Goal: Transaction & Acquisition: Obtain resource

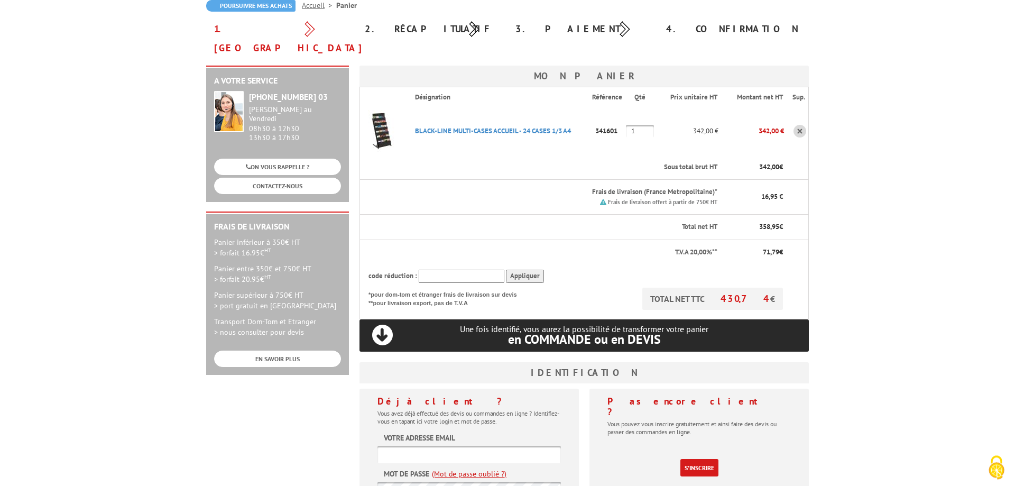
scroll to position [162, 0]
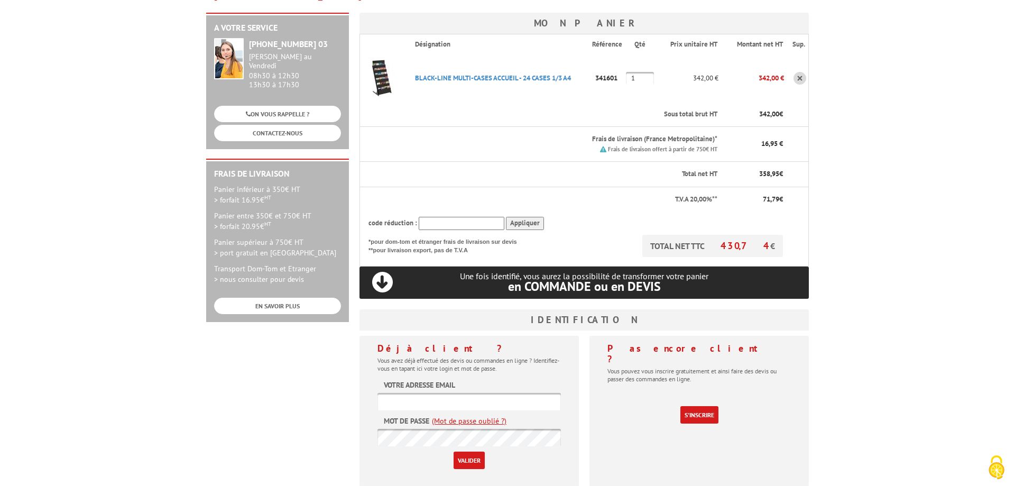
click at [421, 393] on input "text" at bounding box center [468, 401] width 183 height 17
type input "malika.chesse@agglo-niort.fr"
click at [463, 451] on input "Valider" at bounding box center [469, 459] width 31 height 17
click at [478, 416] on link "(Mot de passe oublié ?)" at bounding box center [469, 421] width 75 height 11
click at [467, 416] on link "(Mot de passe oublié ?)" at bounding box center [469, 421] width 75 height 11
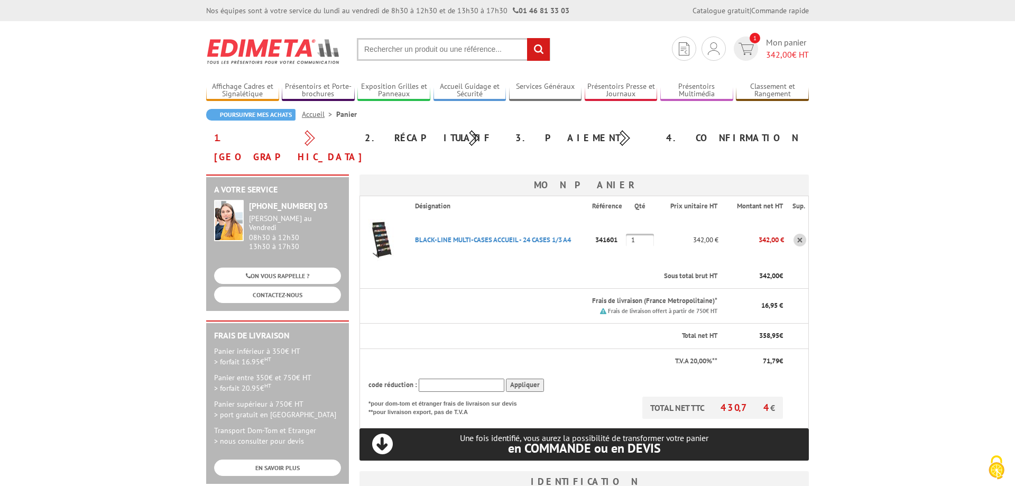
scroll to position [216, 0]
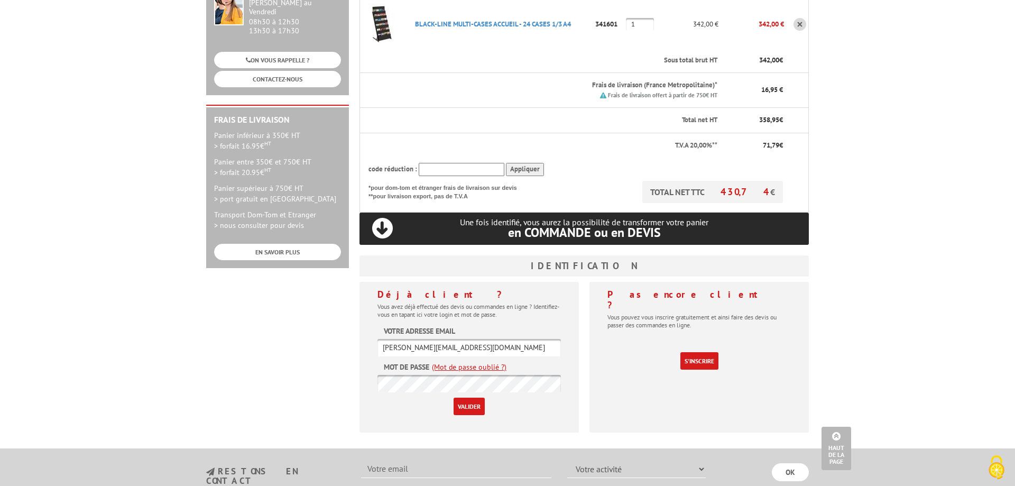
click at [465, 362] on link "(Mot de passe oublié ?)" at bounding box center [469, 367] width 75 height 11
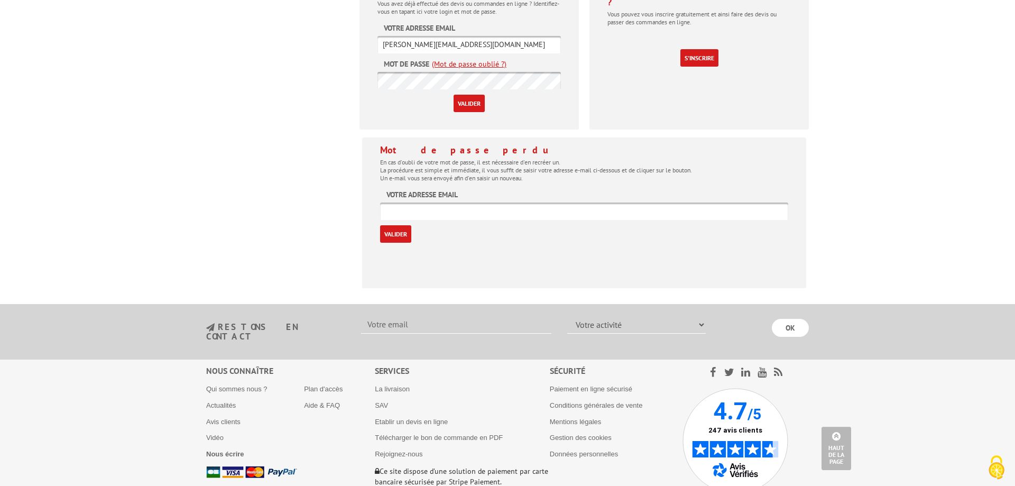
scroll to position [539, 0]
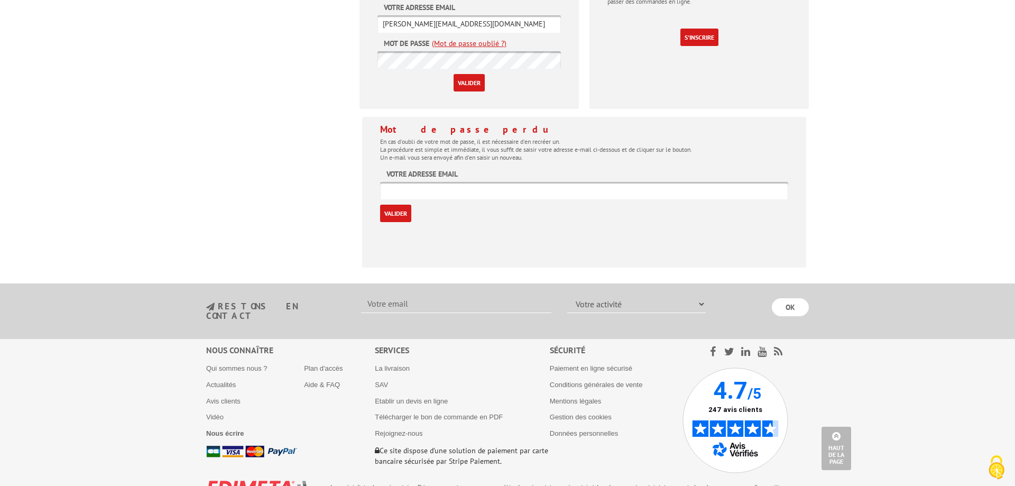
click at [444, 182] on input "text" at bounding box center [584, 190] width 408 height 17
type input "[PERSON_NAME][EMAIL_ADDRESS][DOMAIN_NAME]"
click at [402, 205] on input "Valider" at bounding box center [395, 213] width 31 height 17
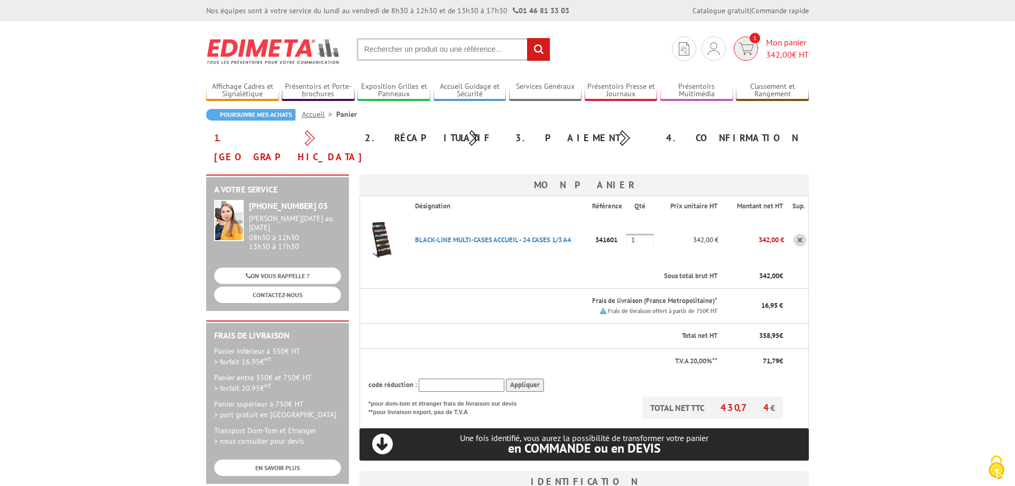
click at [775, 52] on span "342,00" at bounding box center [779, 54] width 26 height 11
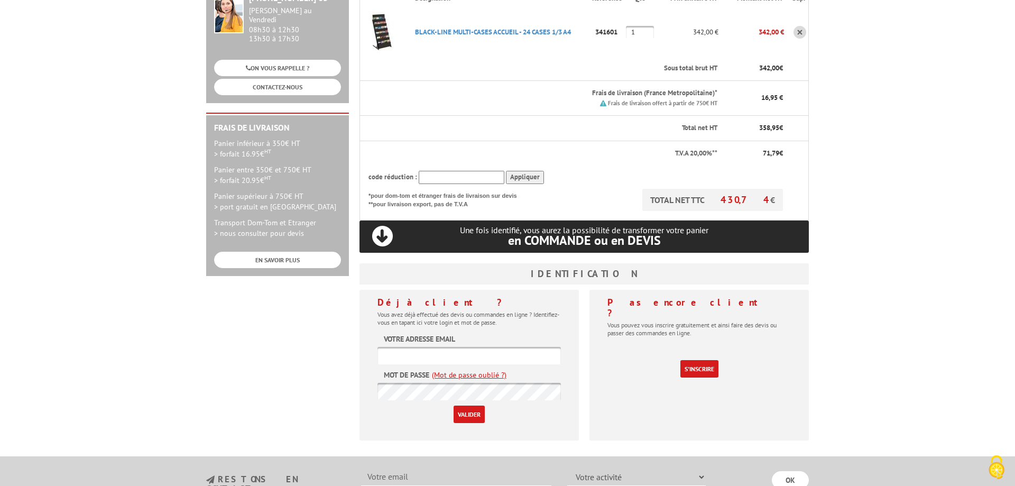
scroll to position [270, 0]
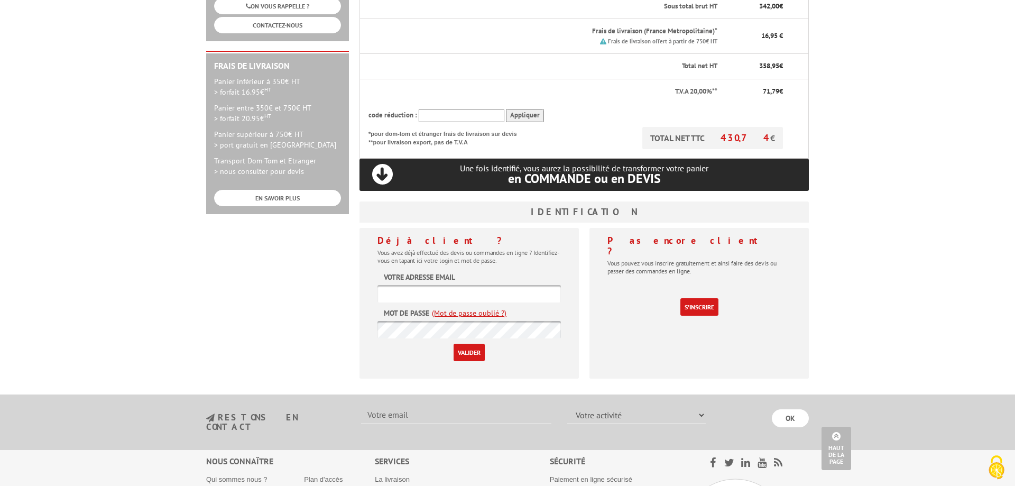
click at [416, 285] on input "text" at bounding box center [468, 293] width 183 height 17
type input "[EMAIL_ADDRESS][DOMAIN_NAME]"
click at [464, 308] on link "(Mot de passe oublié ?)" at bounding box center [469, 313] width 75 height 11
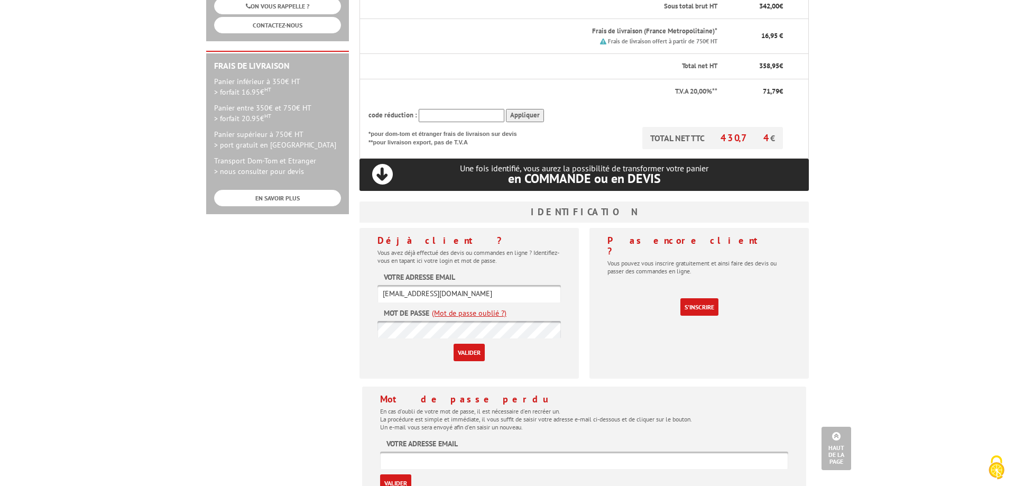
click at [443, 451] on input "text" at bounding box center [584, 459] width 408 height 17
type input "transports@agglo-niort.fr"
click at [404, 474] on input "Valider" at bounding box center [395, 482] width 31 height 17
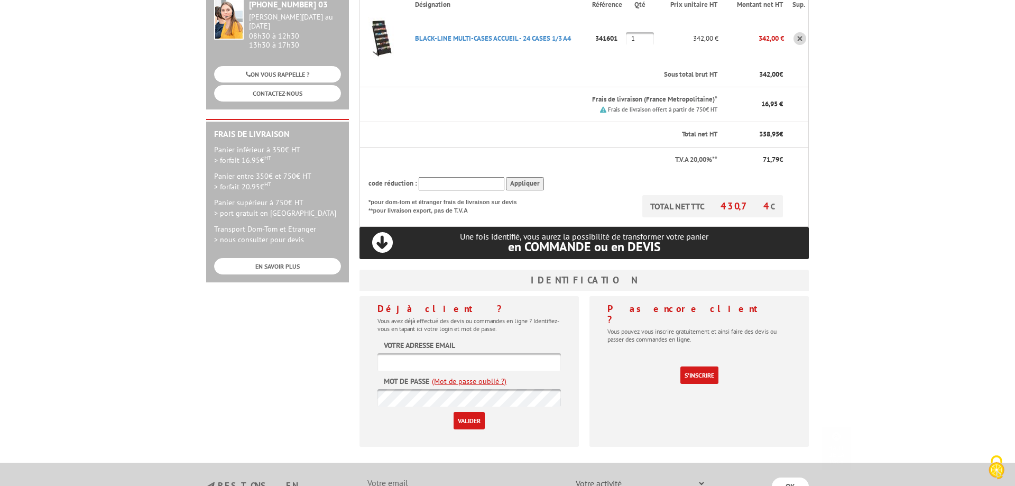
scroll to position [216, 0]
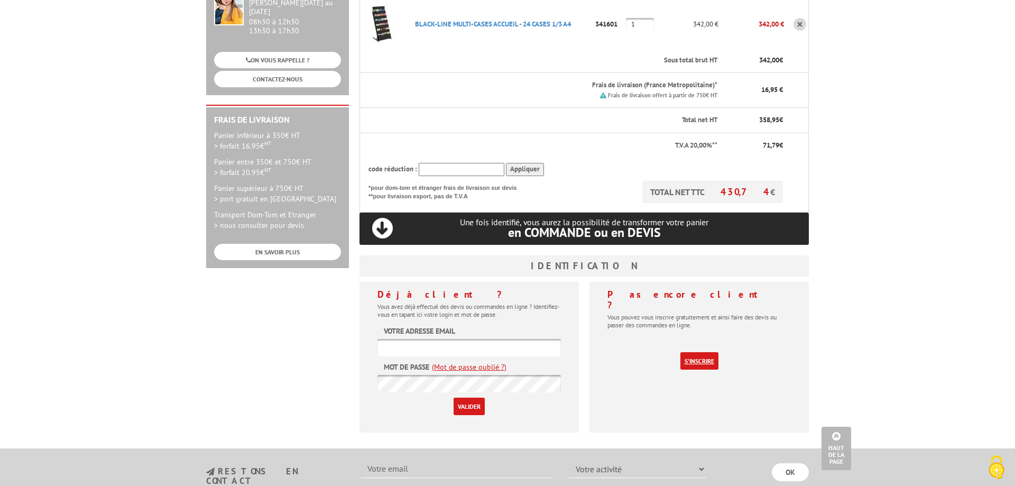
click at [708, 352] on link "S'inscrire" at bounding box center [699, 360] width 38 height 17
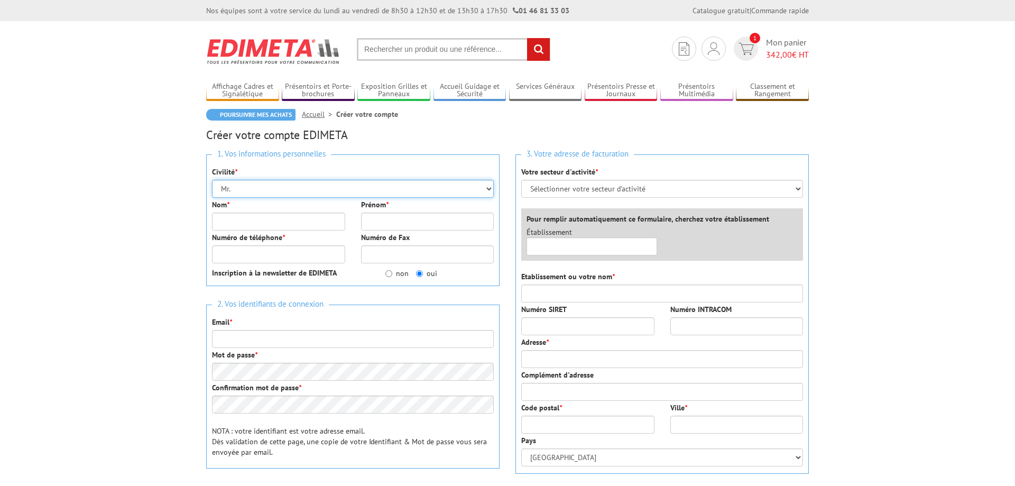
click at [212, 180] on select "Mr. Mme. Mlle." at bounding box center [353, 189] width 282 height 18
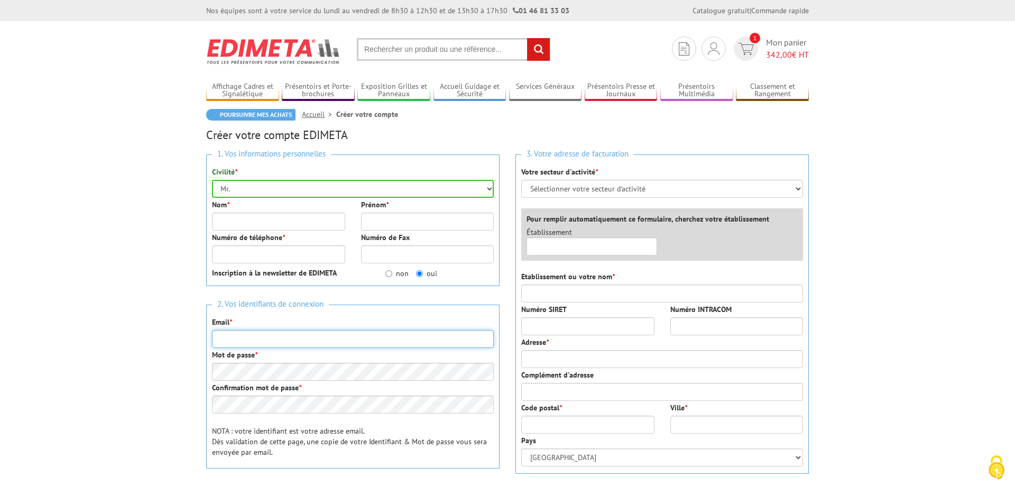
click at [306, 342] on input "Email *" at bounding box center [353, 339] width 282 height 18
click at [212, 180] on select "Mr. Mme. Mlle." at bounding box center [353, 189] width 282 height 18
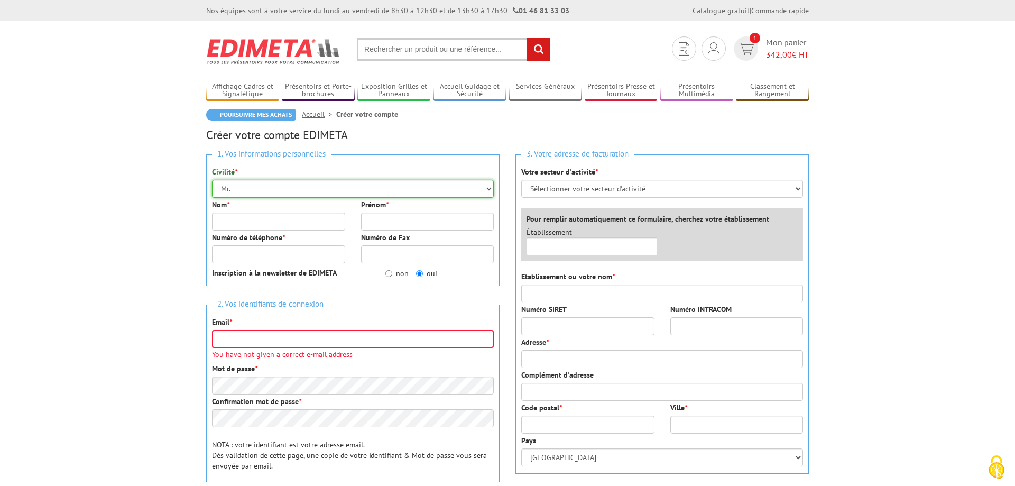
select select "Mme."
click option "Mme." at bounding box center [0, 0] width 0 height 0
click at [260, 223] on input "Nom *" at bounding box center [278, 222] width 133 height 18
type input "CHESSE"
click at [381, 222] on input "Prénom *" at bounding box center [427, 222] width 133 height 18
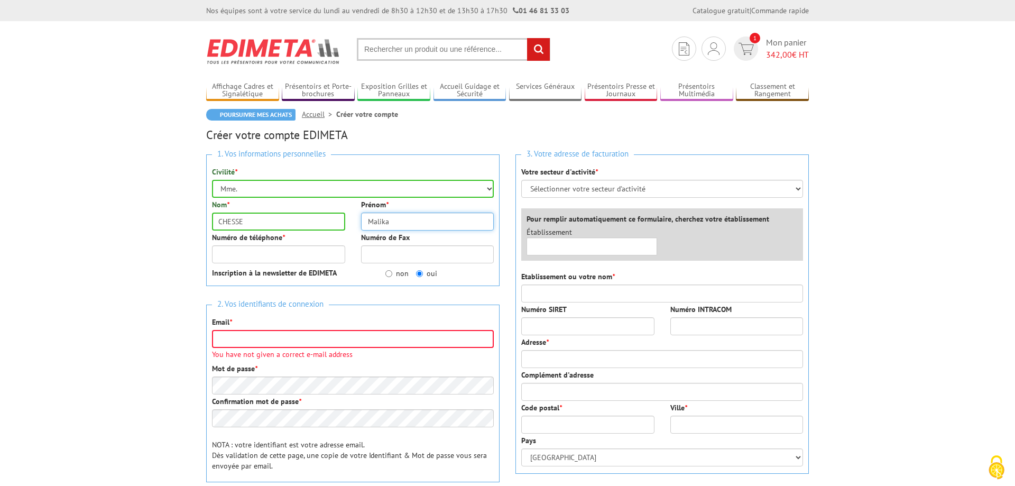
type input "Malika"
click at [285, 261] on input "Numéro de téléphone *" at bounding box center [278, 254] width 133 height 18
type input "0517388115"
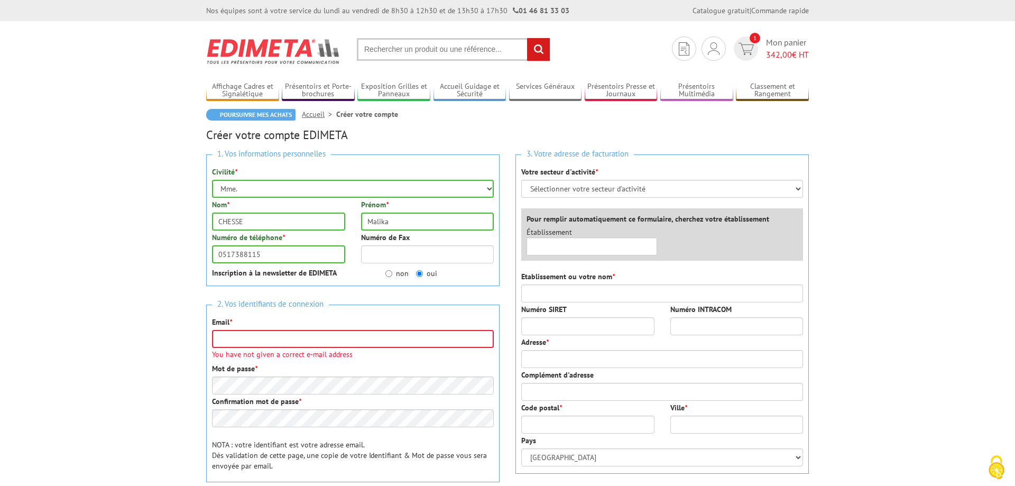
click at [282, 278] on p "Inscription à la newsletter de EDIMETA" at bounding box center [291, 273] width 158 height 11
click at [394, 274] on label "non" at bounding box center [396, 273] width 23 height 11
click at [392, 274] on input "non" at bounding box center [388, 273] width 7 height 7
radio input "true"
click at [238, 337] on input "Email *" at bounding box center [353, 339] width 282 height 18
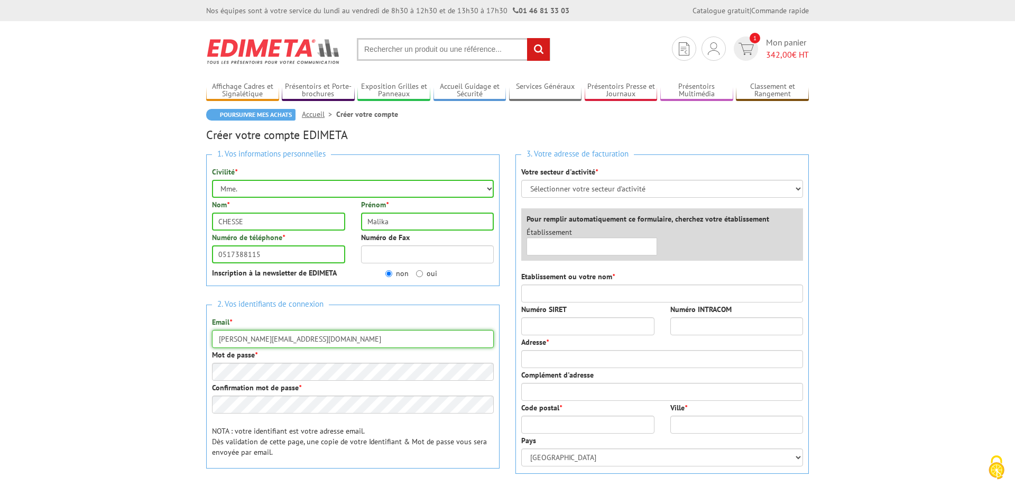
type input "malika.chesse@agglo-niort.fr"
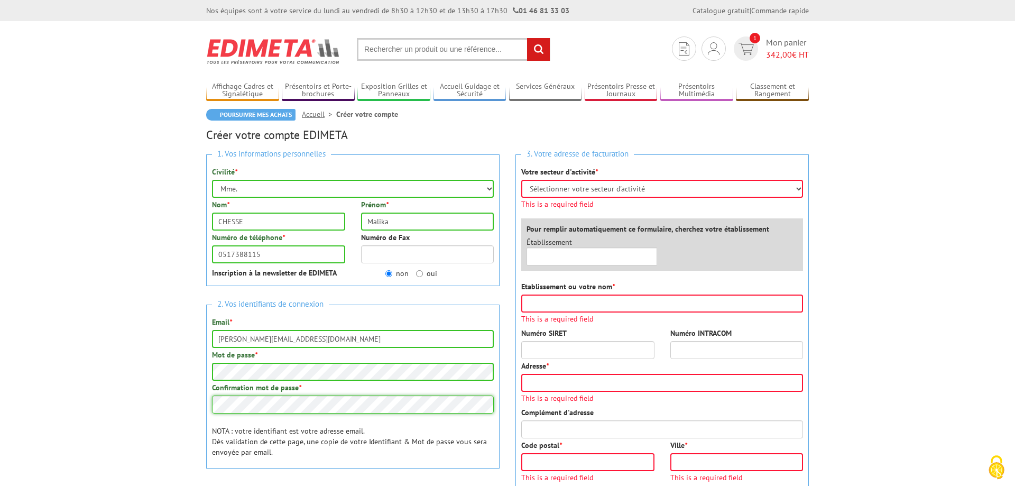
scroll to position [136, 0]
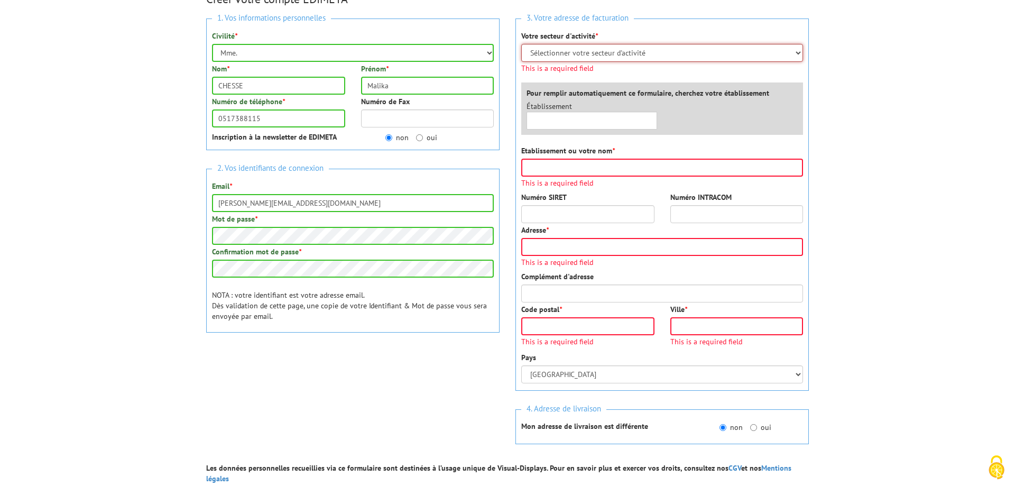
click at [521, 44] on select "Sélectionner votre secteur d'activité Administrations et collectivités Magasins…" at bounding box center [662, 53] width 282 height 18
select select "876"
click option "Administrations et collectivités" at bounding box center [0, 0] width 0 height 0
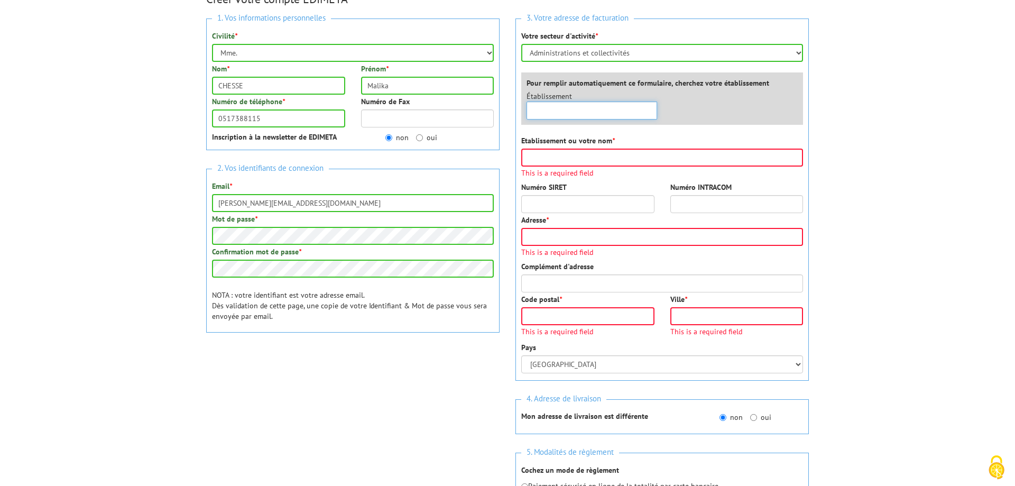
click at [566, 119] on input "text" at bounding box center [592, 111] width 131 height 18
click at [580, 112] on input "text" at bounding box center [592, 111] width 131 height 18
type input "Communauté d'Agglomération"
click at [593, 159] on input "Etablissement ou votre nom *" at bounding box center [662, 158] width 282 height 18
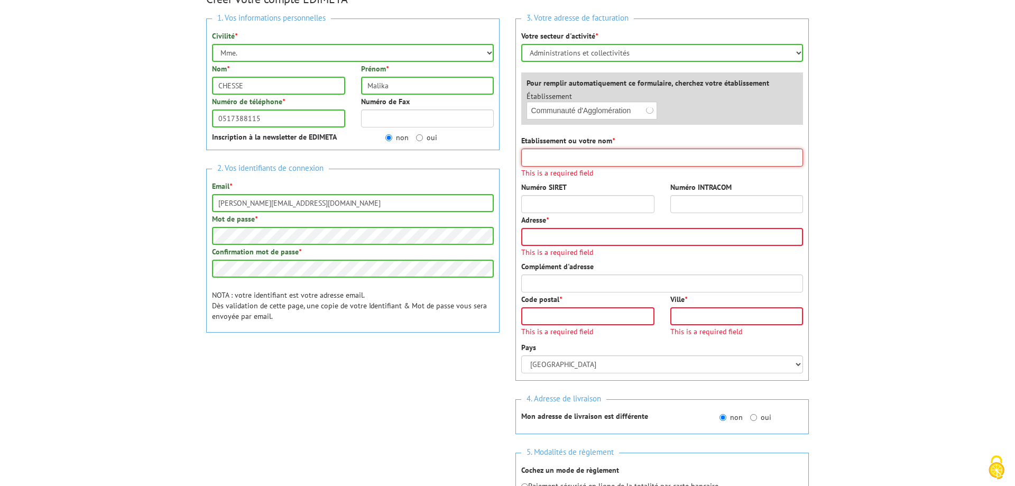
click at [593, 159] on input "Etablissement ou votre nom *" at bounding box center [662, 158] width 282 height 18
click at [595, 156] on input "Etablissement ou votre nom *" at bounding box center [662, 158] width 282 height 18
click at [687, 138] on div "Etablissement ou votre nom * This is a required field" at bounding box center [662, 155] width 282 height 41
click at [649, 107] on div "×" at bounding box center [592, 111] width 131 height 18
click at [596, 161] on input "Etablissement ou votre nom *" at bounding box center [662, 158] width 282 height 18
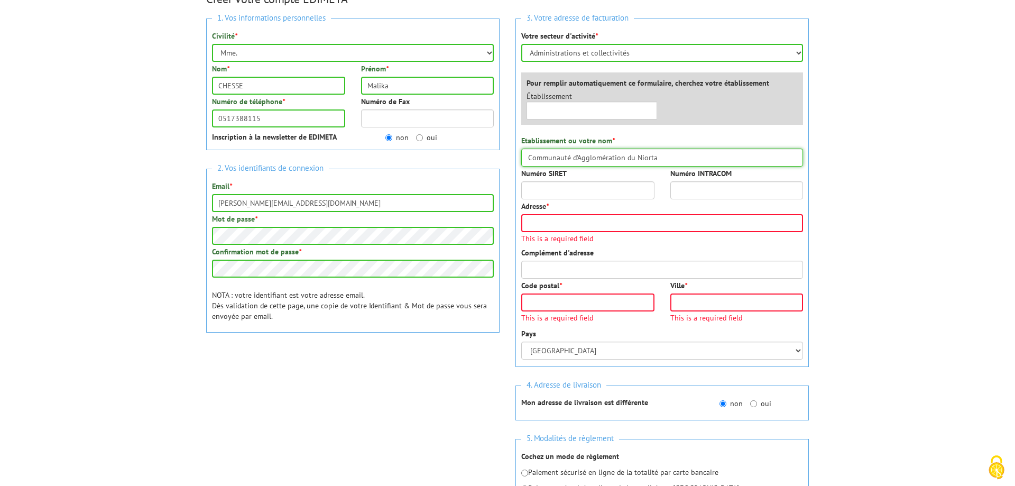
type input "Communauté d'Agglomération du Niorta"
type input "i"
click at [676, 154] on input "Communauté d'Agglomération du Niorta" at bounding box center [662, 158] width 282 height 18
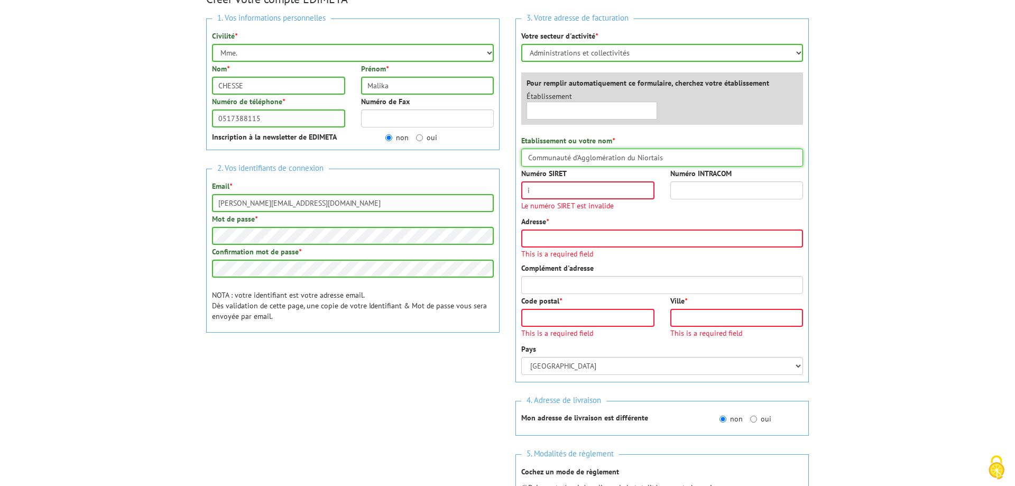
type input "Communauté d'Agglomération du Niortais"
click at [609, 186] on input "i" at bounding box center [587, 190] width 133 height 18
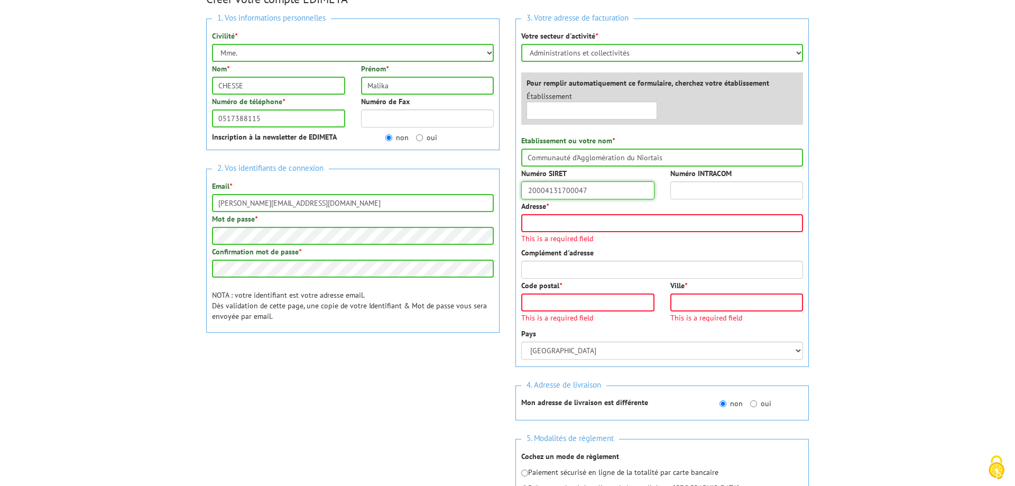
type input "20004131700047"
click at [743, 190] on input "Numéro INTRACOM" at bounding box center [736, 190] width 133 height 18
click at [722, 193] on input "Numéro INTRACOM" at bounding box center [736, 190] width 133 height 18
click at [579, 229] on input "Adresse *" at bounding box center [662, 223] width 282 height 18
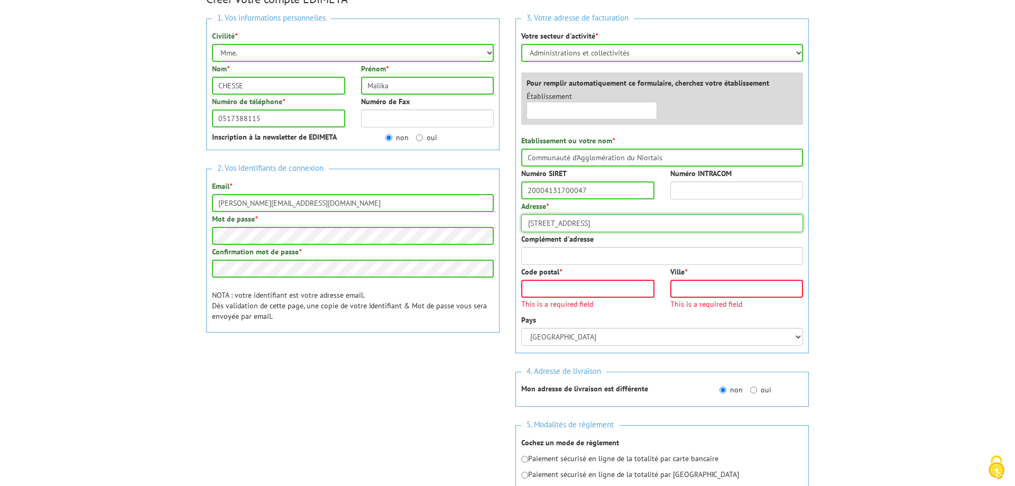
type input "140 Rue des Equarts"
click at [587, 254] on input "Complément d'adresse" at bounding box center [662, 256] width 282 height 18
type input "CS 28770"
click at [581, 288] on input "Code postal *" at bounding box center [587, 289] width 133 height 18
type input "79000"
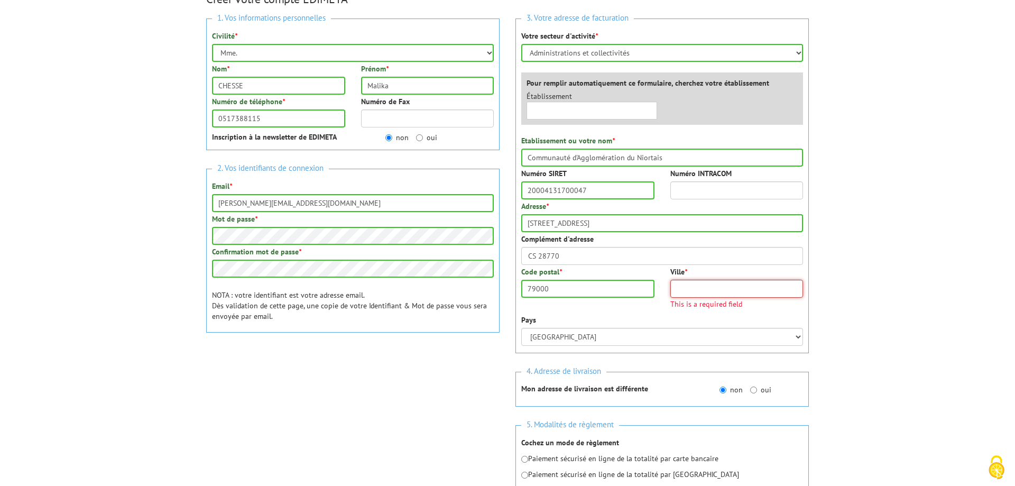
click at [711, 287] on input "Ville *" at bounding box center [736, 289] width 133 height 18
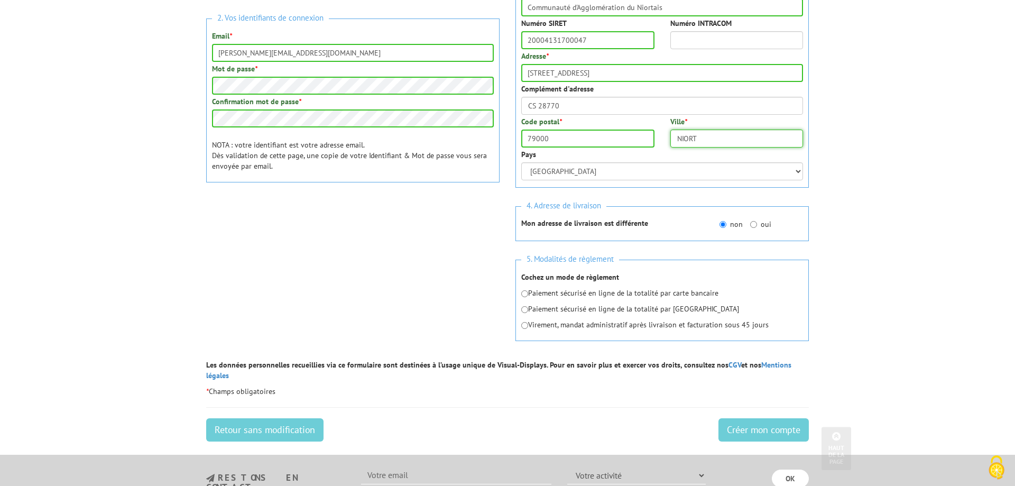
scroll to position [298, 0]
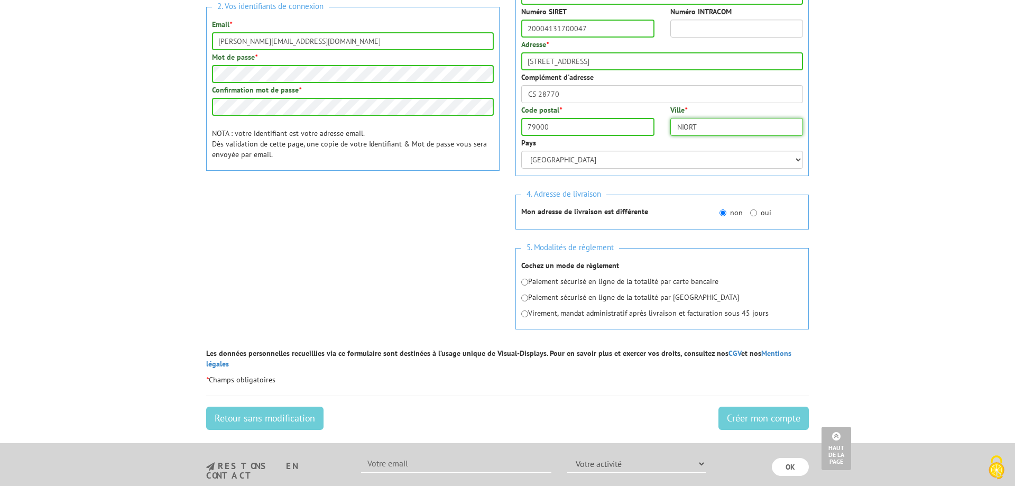
type input "NIORT"
click at [527, 313] on input "radio" at bounding box center [524, 313] width 7 height 7
radio input "true"
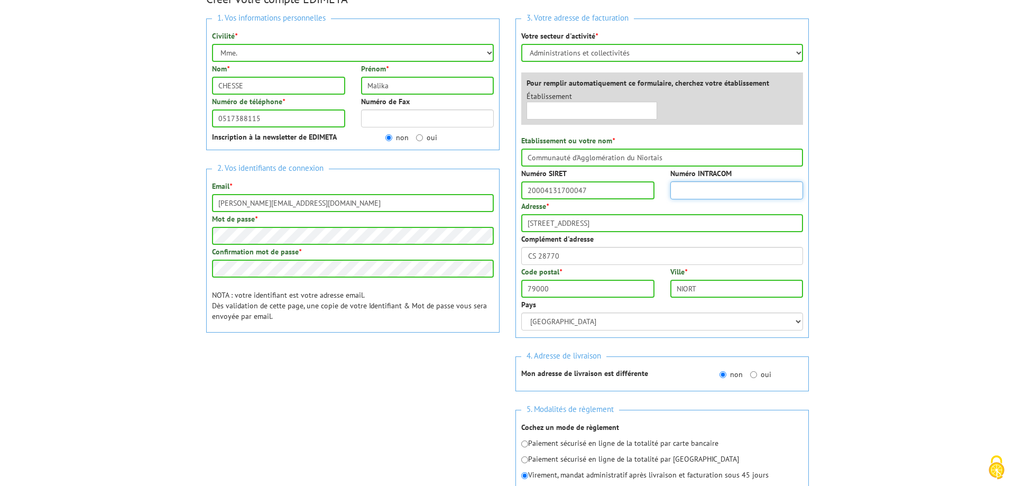
click at [694, 190] on input "Numéro INTRACOM" at bounding box center [736, 190] width 133 height 18
click at [675, 190] on input "fr 952" at bounding box center [736, 190] width 133 height 18
click at [728, 192] on input "FR 952" at bounding box center [736, 190] width 133 height 18
click at [725, 216] on input "140 Rue des Equarts" at bounding box center [662, 223] width 282 height 18
click at [746, 190] on input "FR 95200041317" at bounding box center [736, 190] width 133 height 18
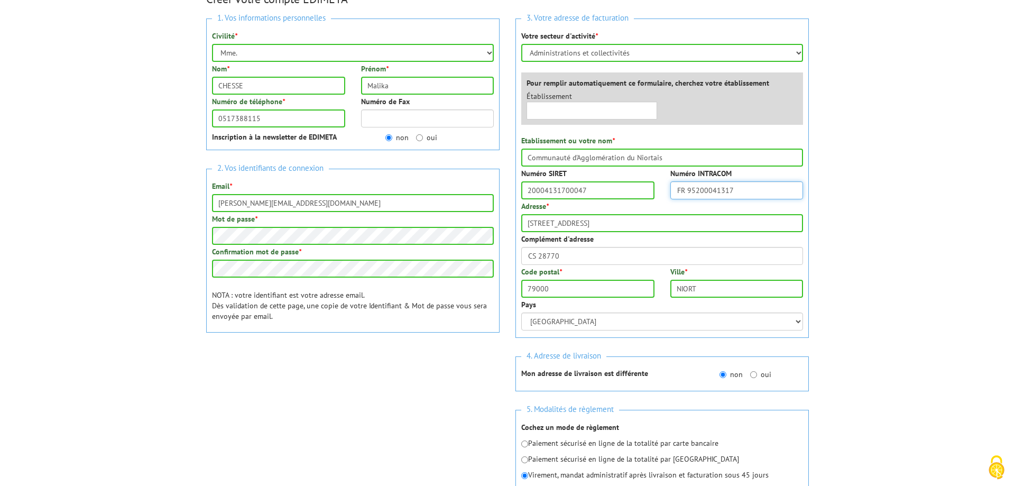
click at [680, 189] on input "FR 95200041317" at bounding box center [736, 190] width 133 height 18
click at [689, 196] on input "FR 95200041317" at bounding box center [736, 190] width 133 height 18
type input "FR95200041317"
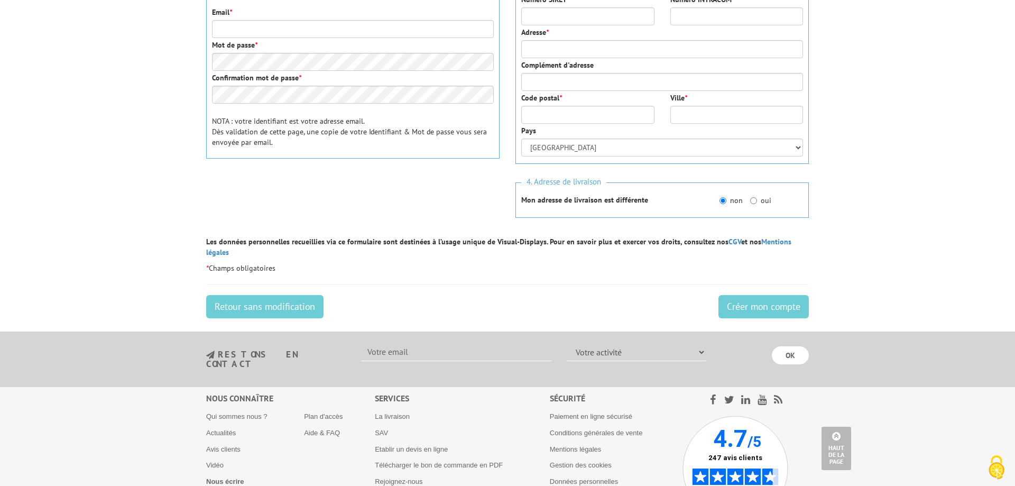
scroll to position [108, 0]
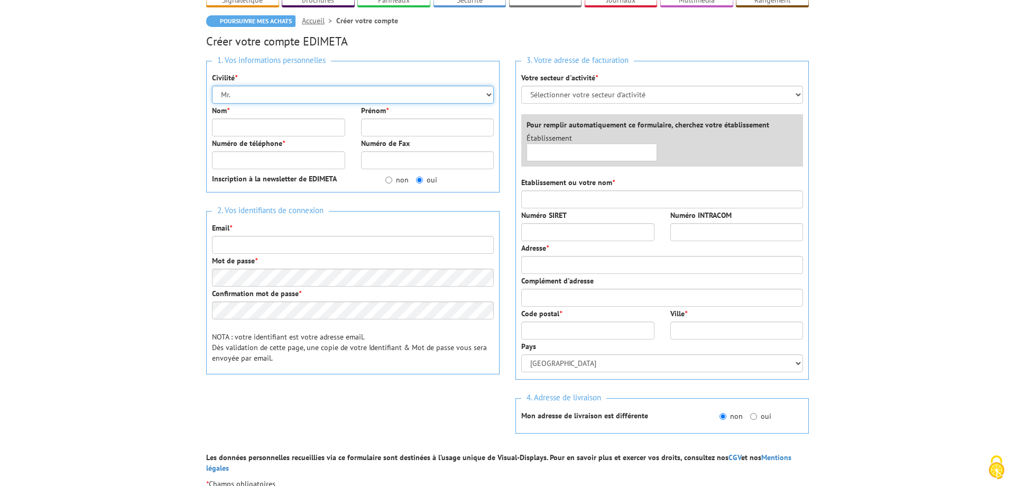
click at [212, 86] on select "Mr. Mme. Mlle." at bounding box center [353, 95] width 282 height 18
select select "Mme."
click option "Mme." at bounding box center [0, 0] width 0 height 0
click at [263, 118] on input "Nom *" at bounding box center [278, 127] width 133 height 18
type input "CHESSE"
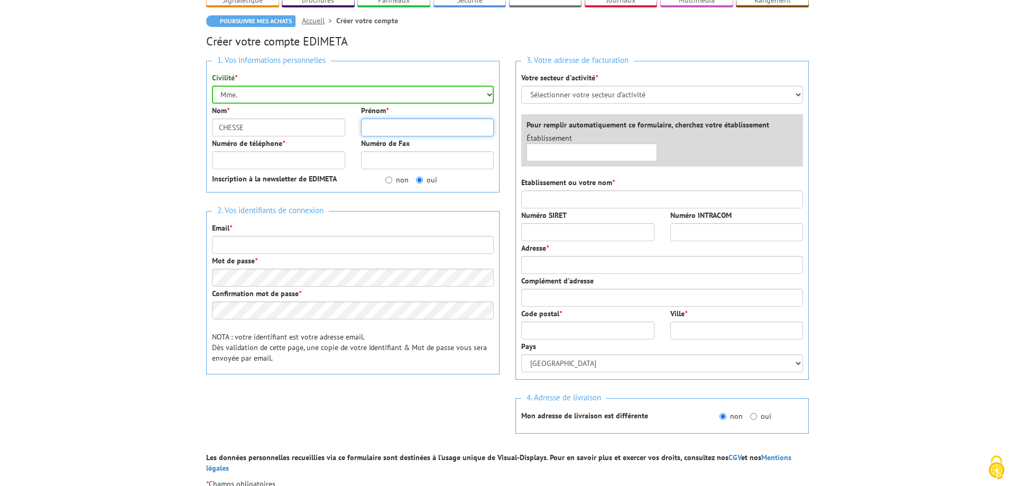
click at [368, 119] on input "Prénom *" at bounding box center [427, 127] width 133 height 18
type input "Malika"
click at [314, 151] on input "Numéro de téléphone *" at bounding box center [278, 160] width 133 height 18
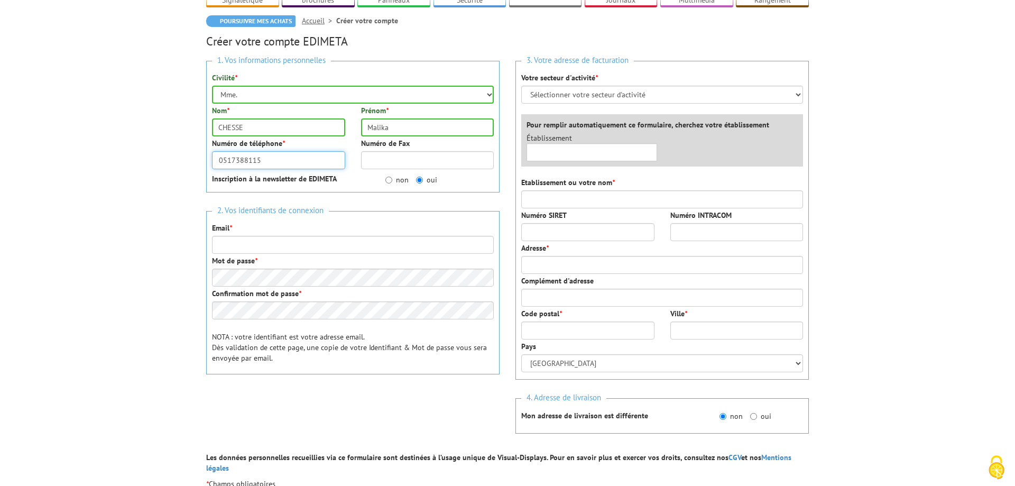
type input "0517388115"
click at [392, 177] on input "non" at bounding box center [388, 180] width 7 height 7
radio input "true"
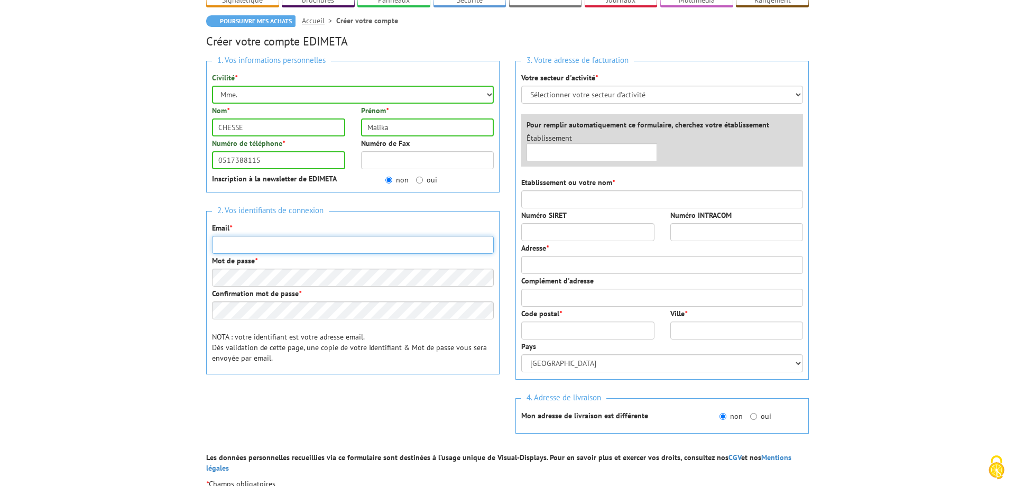
click at [286, 236] on input "Email *" at bounding box center [353, 245] width 282 height 18
type input "M"
type input "malika.chesse@agglo-niort.fr"
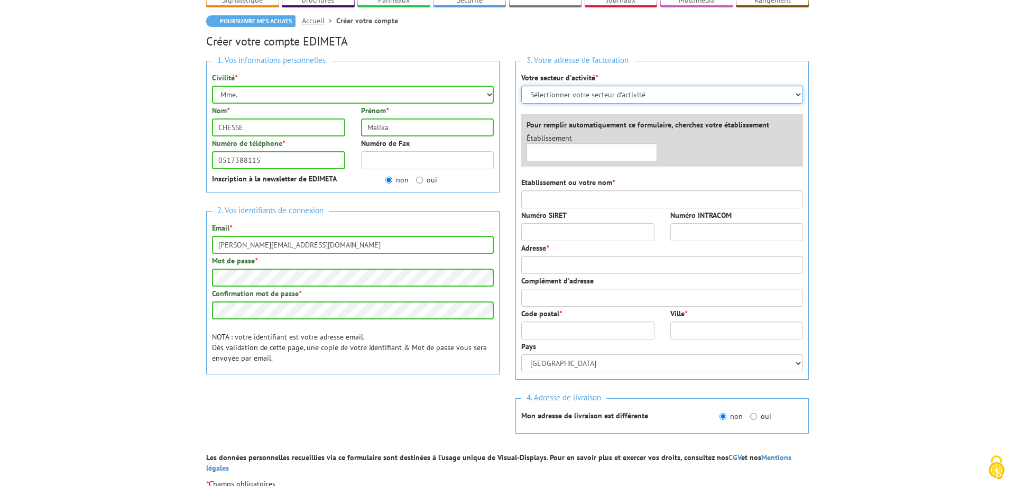
click at [521, 86] on select "Sélectionner votre secteur d'activité Administrations et collectivités Magasins…" at bounding box center [662, 95] width 282 height 18
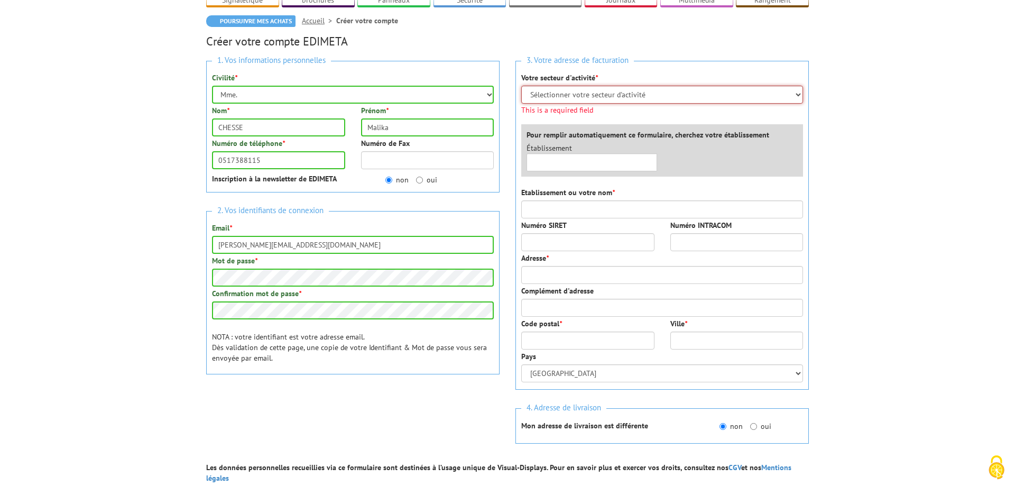
click at [521, 86] on select "Sélectionner votre secteur d'activité Administrations et collectivités Magasins…" at bounding box center [662, 95] width 282 height 18
select select "876"
click option "Administrations et collectivités" at bounding box center [0, 0] width 0 height 0
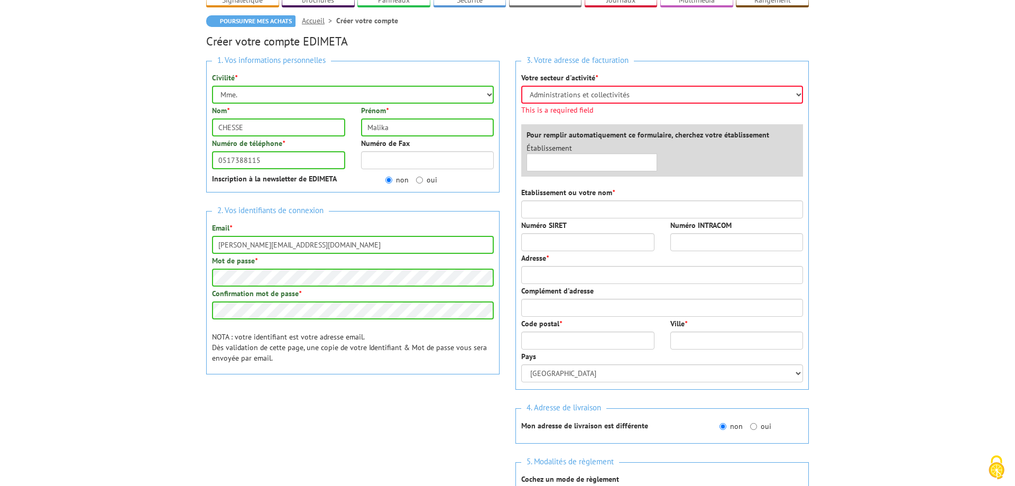
click at [550, 205] on div "3. Votre adresse de facturation Votre secteur d'activité * Sélectionner votre s…" at bounding box center [661, 225] width 293 height 329
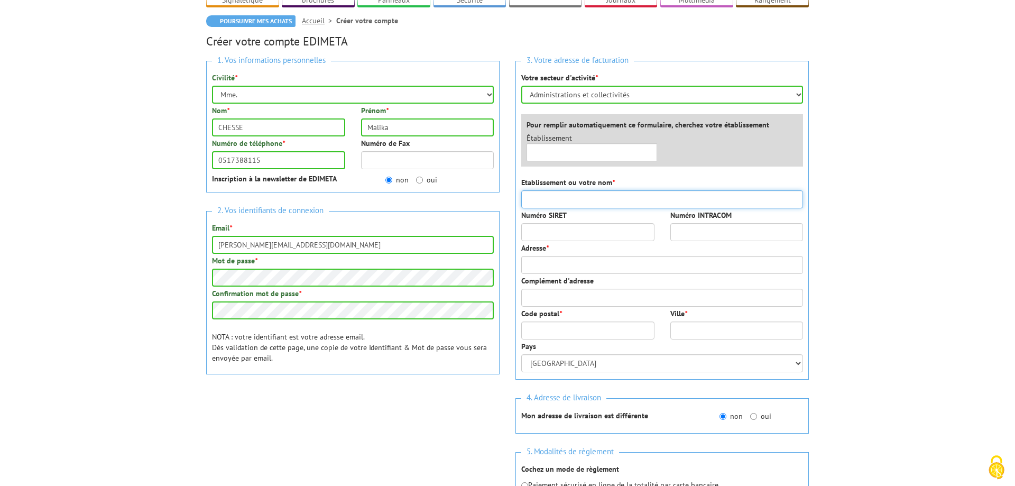
click at [551, 192] on input "Etablissement ou votre nom *" at bounding box center [662, 199] width 282 height 18
type input "Communauté d'Agglomération du Niortais"
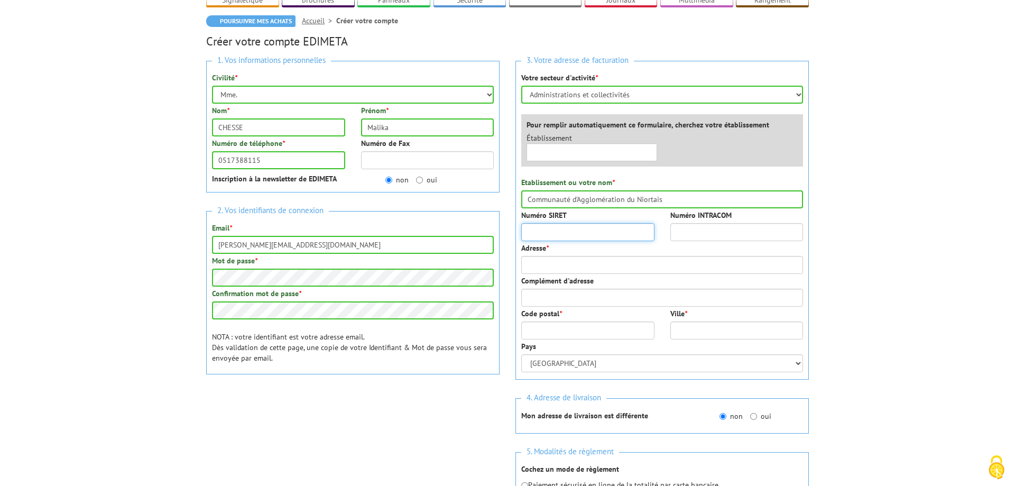
click at [547, 223] on input "Numéro SIRET" at bounding box center [587, 232] width 133 height 18
type input "20004131700047"
drag, startPoint x: 555, startPoint y: 239, endPoint x: 555, endPoint y: 245, distance: 6.3
click at [555, 244] on div "Adresse *" at bounding box center [662, 258] width 282 height 31
click at [555, 256] on input "Adresse *" at bounding box center [662, 265] width 282 height 18
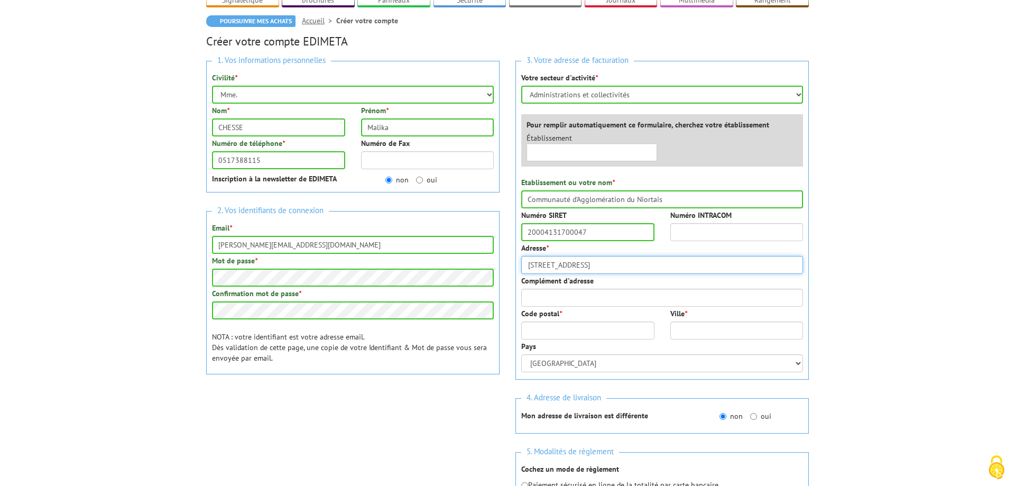
type input "140 Rue des Equarts"
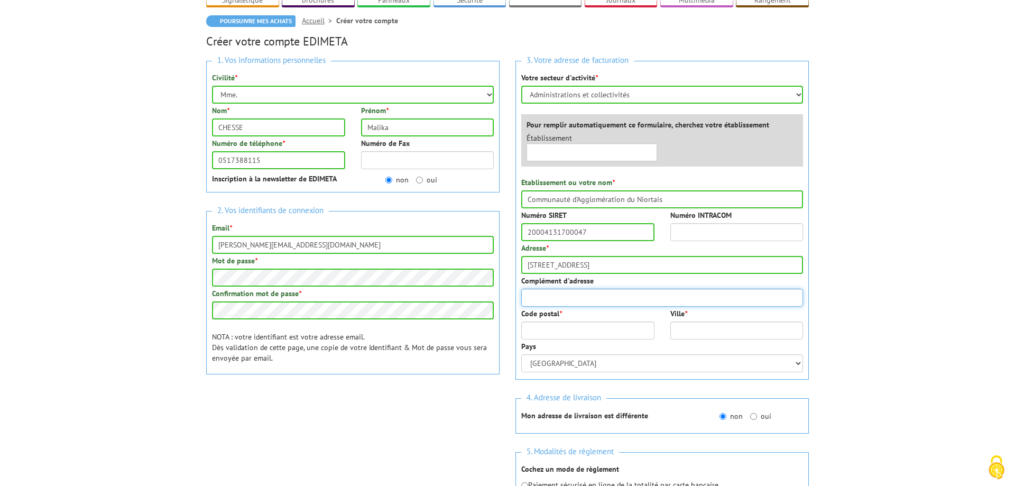
click at [551, 290] on input "Complément d'adresse" at bounding box center [662, 298] width 282 height 18
type input "CS 28770"
click at [556, 321] on input "Code postal *" at bounding box center [587, 330] width 133 height 18
type input "79000"
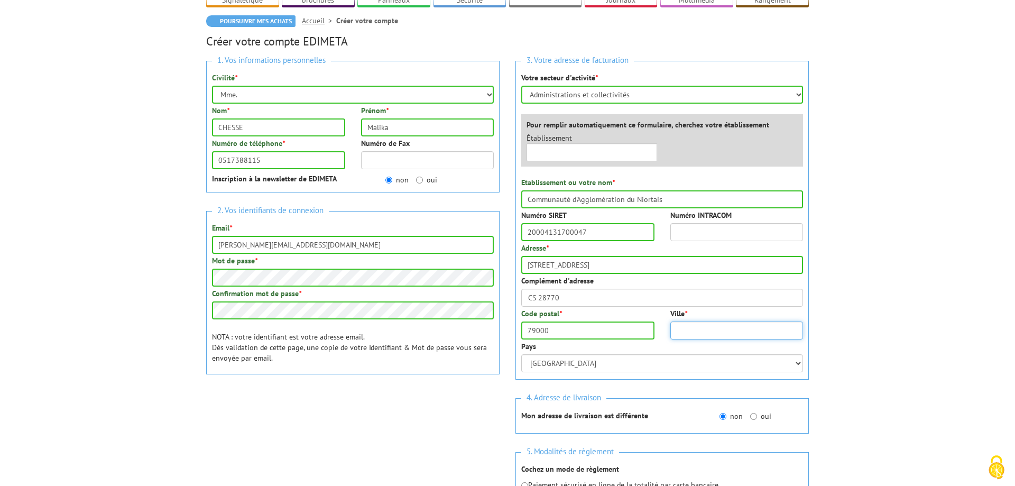
click at [737, 321] on input "Ville *" at bounding box center [736, 330] width 133 height 18
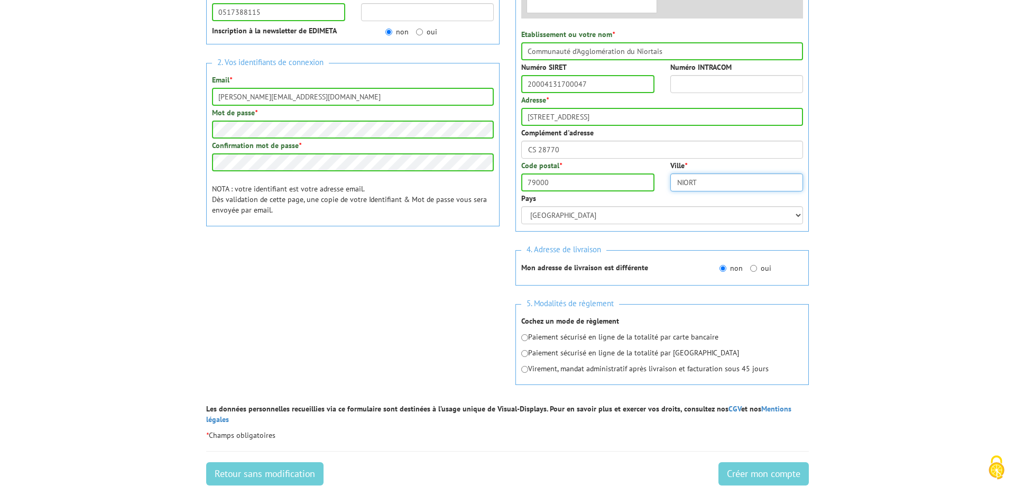
scroll to position [324, 0]
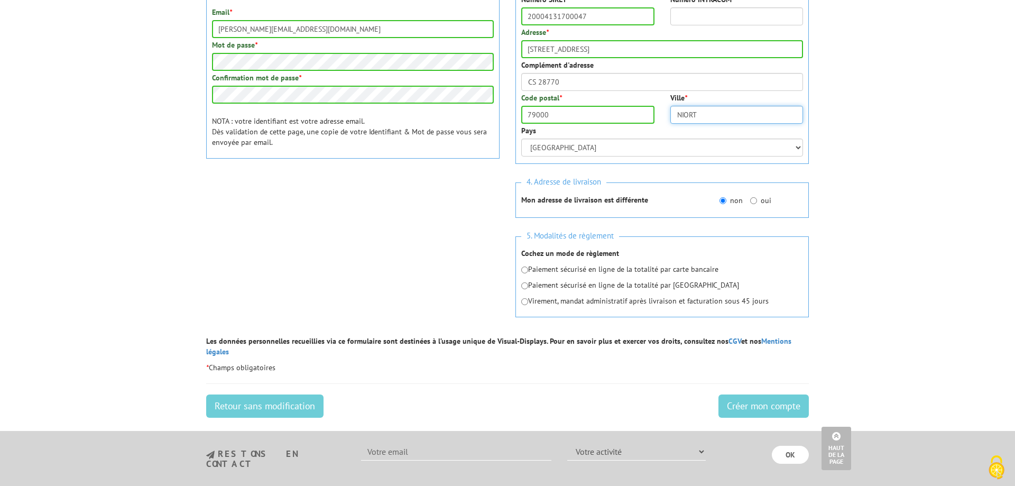
type input "NIORT"
click at [578, 296] on p "Virement, mandat administratif après livraison et facturation sous 45 jours" at bounding box center [662, 301] width 282 height 11
click at [527, 298] on input "radio" at bounding box center [524, 301] width 7 height 7
radio input "true"
click at [762, 394] on input "Créer mon compte" at bounding box center [763, 405] width 90 height 23
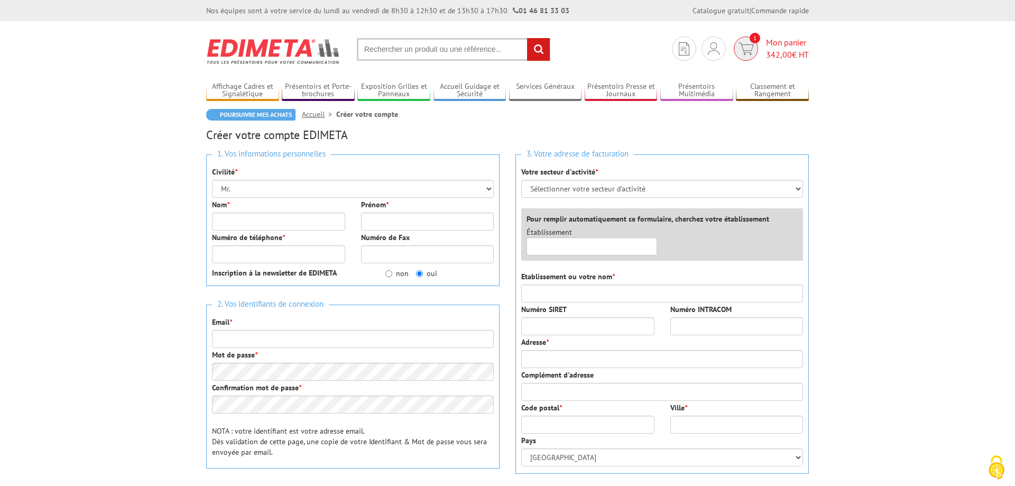
click at [781, 46] on span "Mon panier 342,00 € HT" at bounding box center [787, 48] width 43 height 24
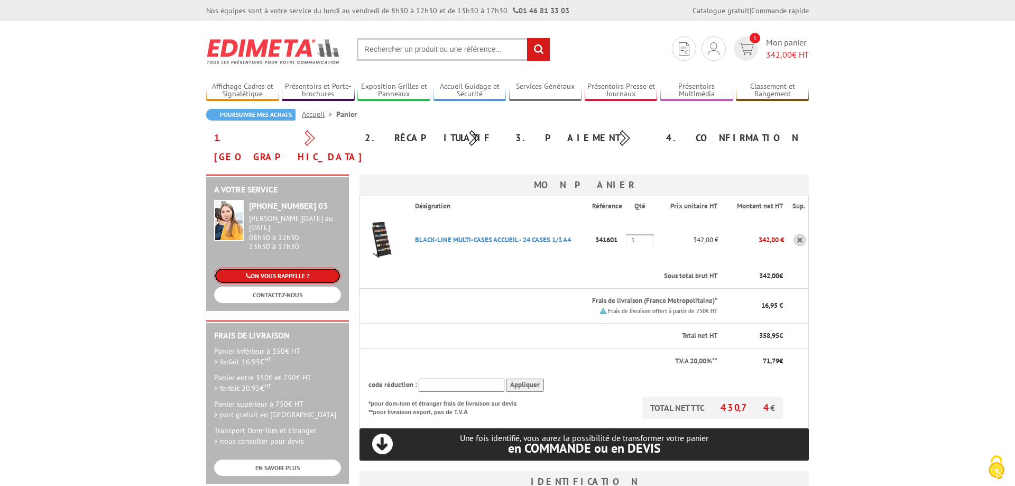
click at [281, 268] on link "ON VOUS RAPPELLE ?" at bounding box center [277, 276] width 127 height 16
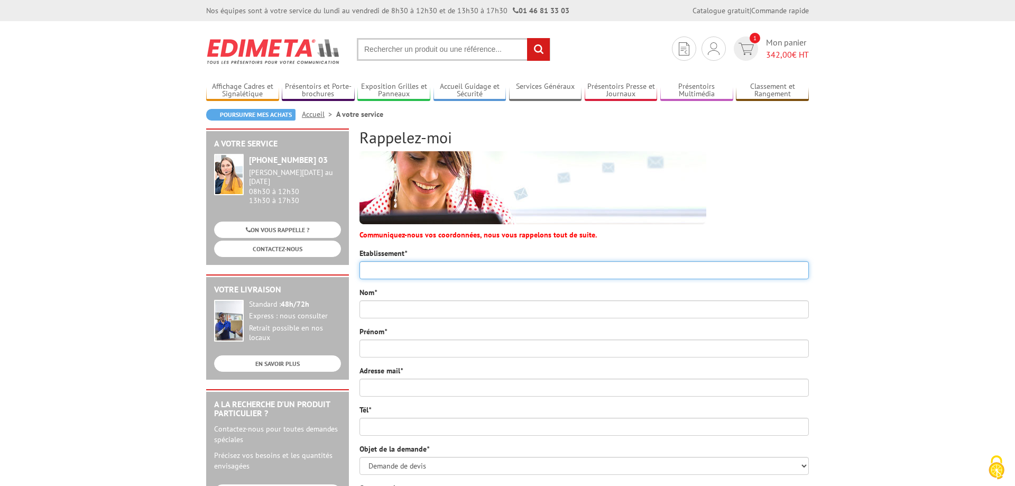
click at [405, 273] on input "Etablissement *" at bounding box center [583, 270] width 449 height 18
type input "Communauté d'Agglomération du Niortais"
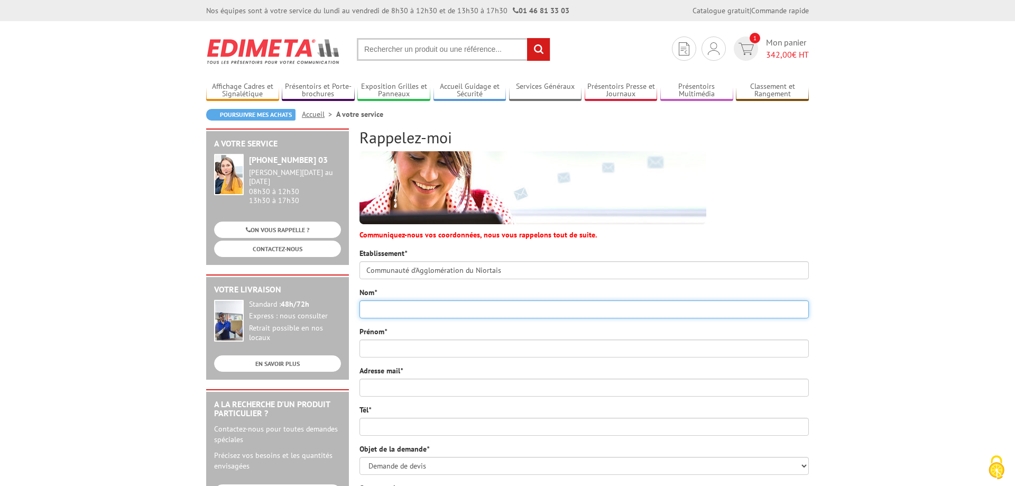
click at [403, 306] on input "Nom *" at bounding box center [583, 309] width 449 height 18
type input "CHESSE"
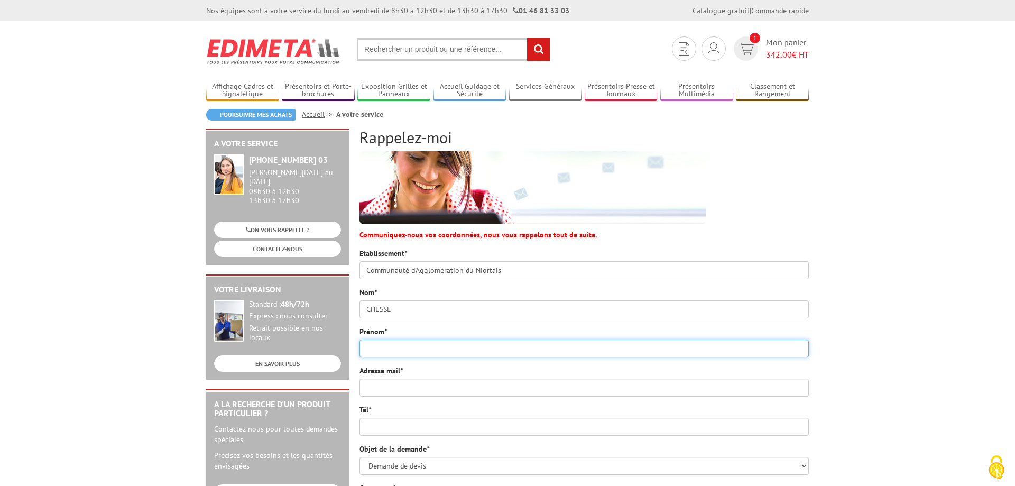
click at [375, 346] on input "Prénom *" at bounding box center [583, 348] width 449 height 18
type input "MALIKA"
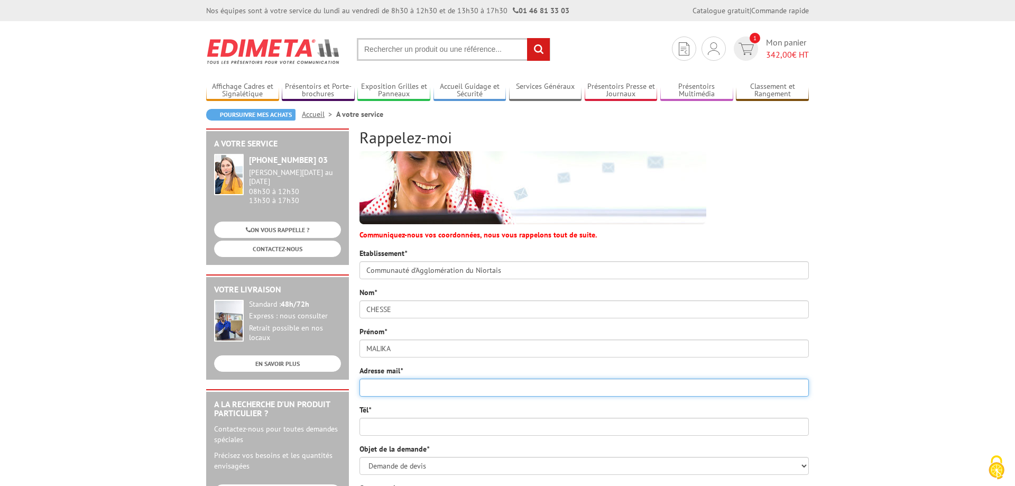
click at [371, 394] on input "Adresse mail *" at bounding box center [583, 388] width 449 height 18
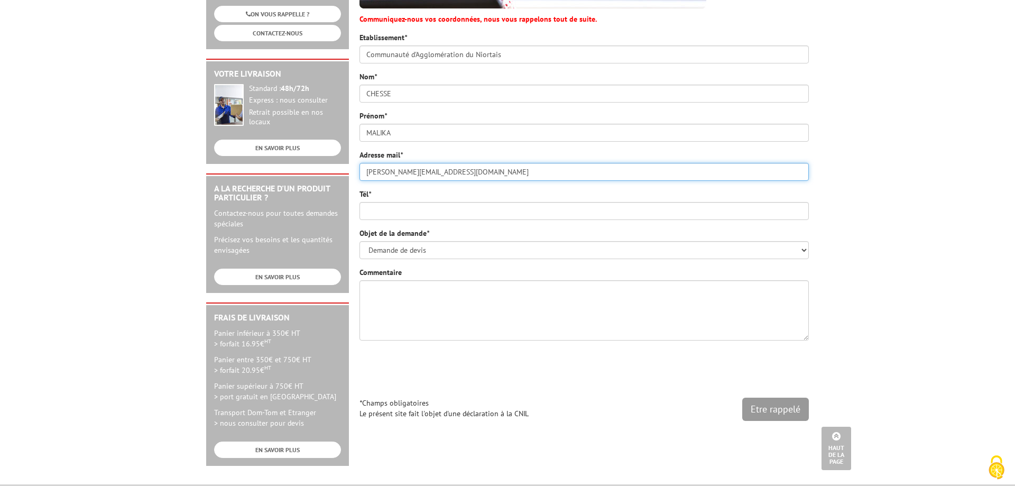
type input "malika.chesse@agglo-niort.fr"
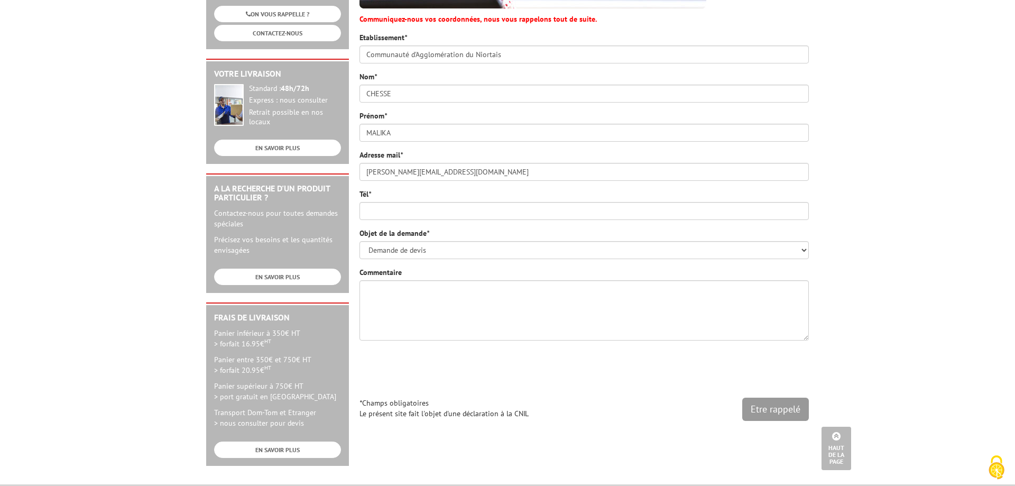
drag, startPoint x: 383, startPoint y: 193, endPoint x: 388, endPoint y: 209, distance: 16.7
click at [383, 195] on div "Tél *" at bounding box center [583, 204] width 449 height 31
click at [388, 209] on input "Tél *" at bounding box center [583, 211] width 449 height 18
type input "0517388115"
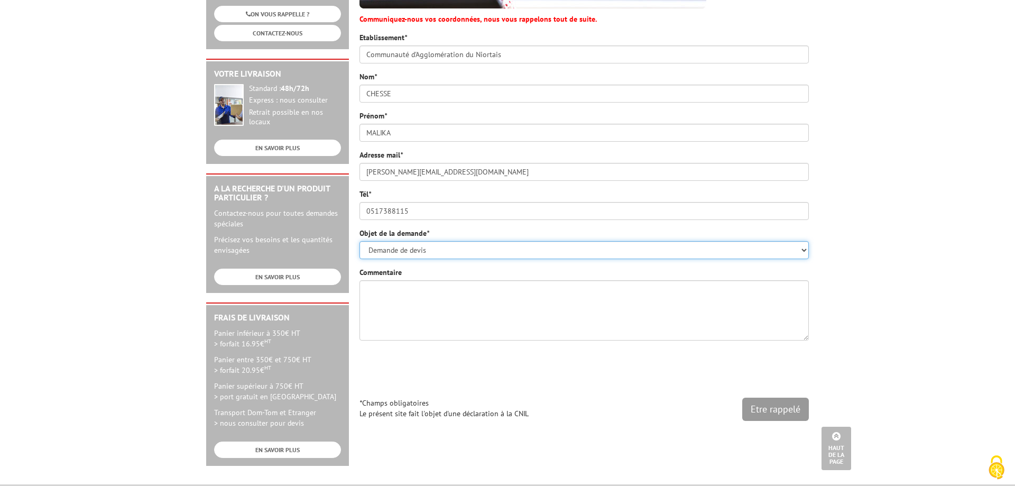
click at [359, 241] on select "Demande de devis Informations produits Fabrications spéciales Réclamations Dupl…" at bounding box center [583, 250] width 449 height 18
click option "Demande de devis" at bounding box center [0, 0] width 0 height 0
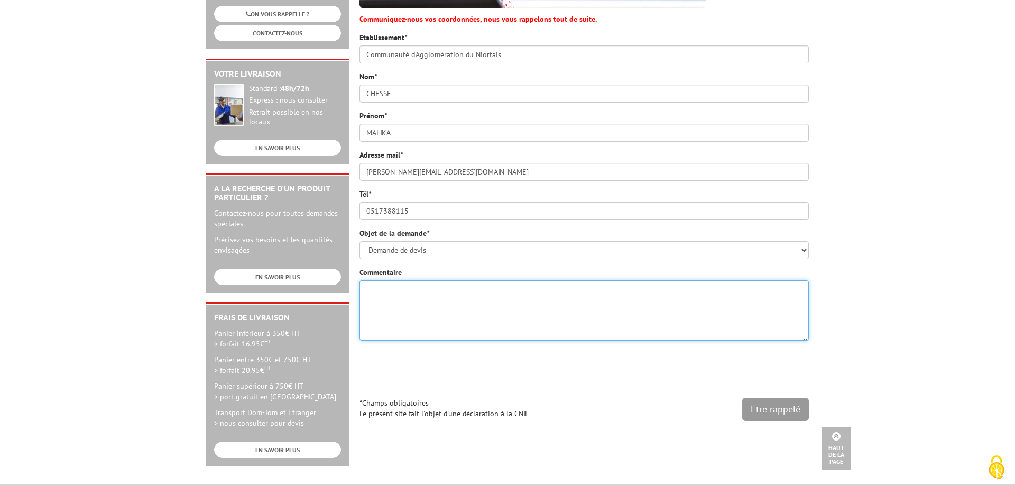
click at [402, 296] on textarea "Commentaire" at bounding box center [583, 310] width 449 height 60
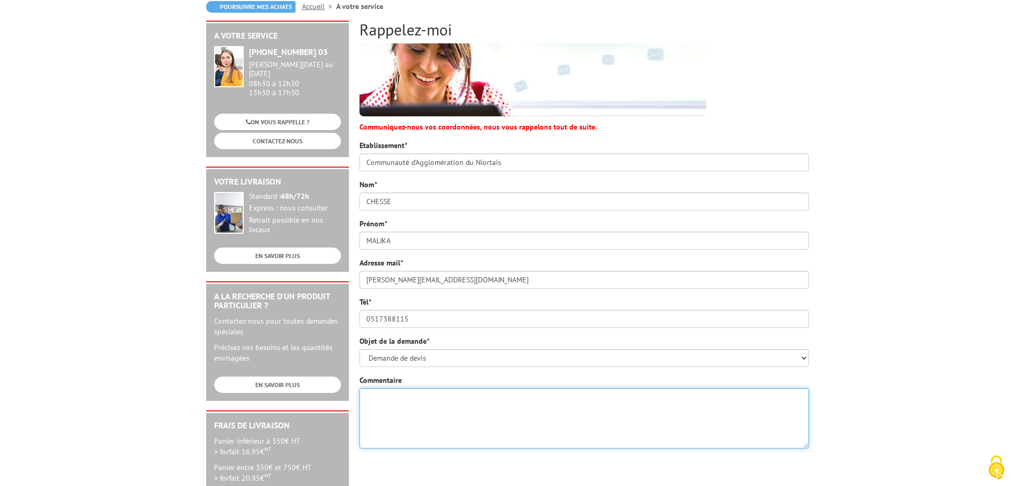
scroll to position [270, 0]
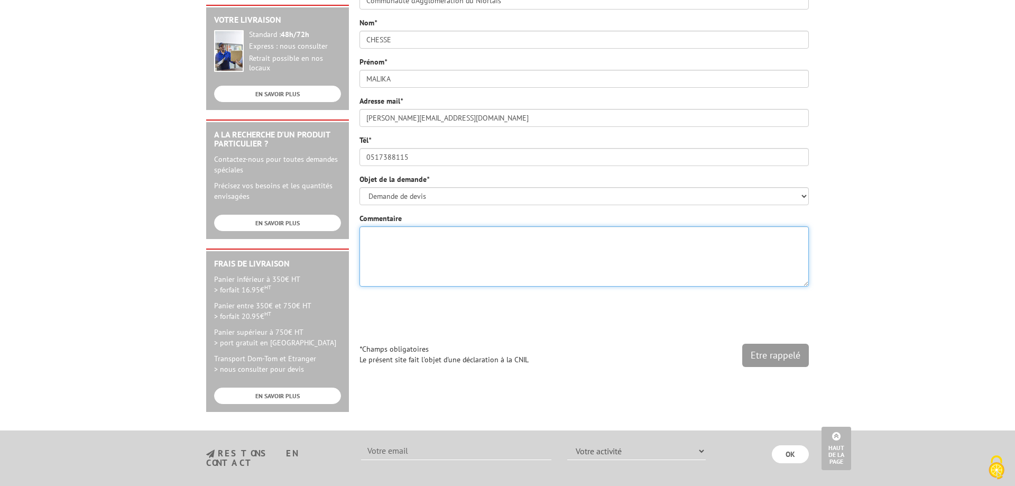
click at [396, 243] on textarea "Commentaire" at bounding box center [583, 256] width 449 height 60
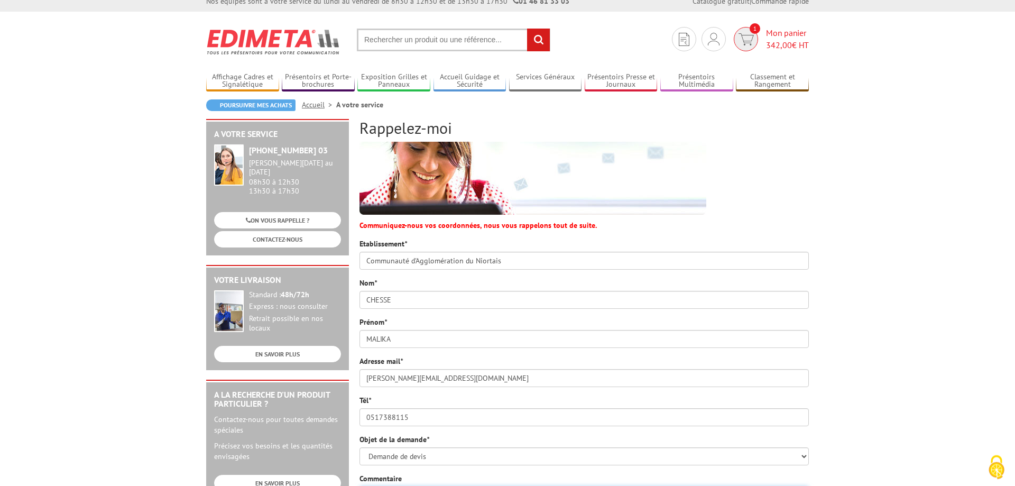
scroll to position [0, 0]
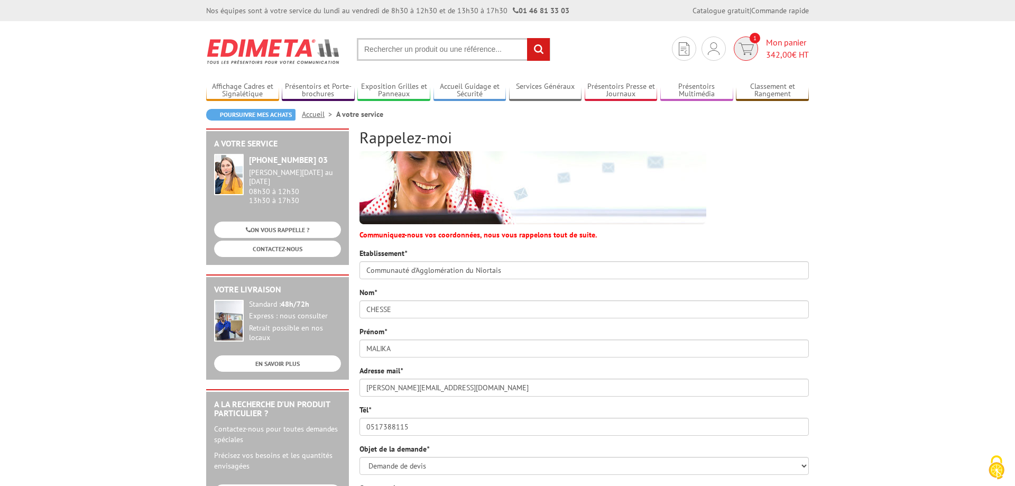
click at [789, 50] on span "342,00" at bounding box center [779, 54] width 26 height 11
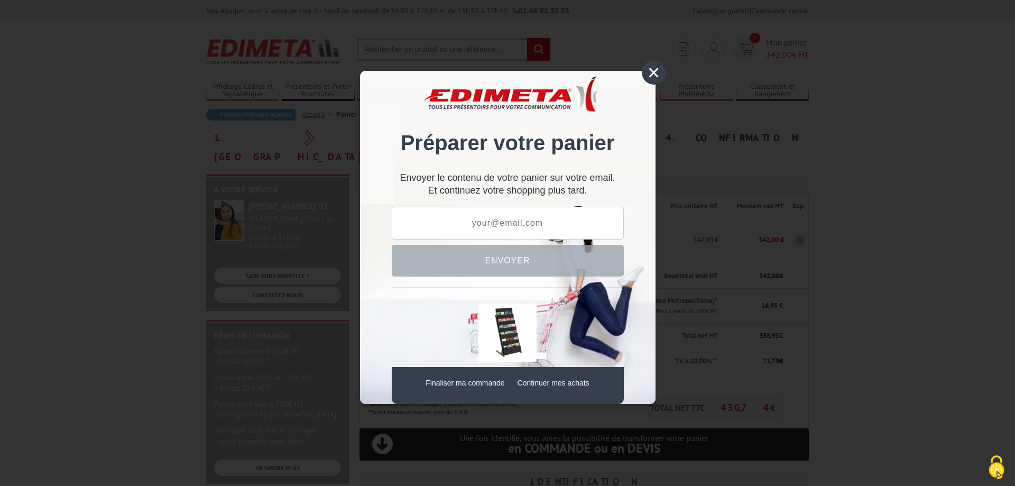
click at [656, 76] on div "×" at bounding box center [654, 72] width 24 height 24
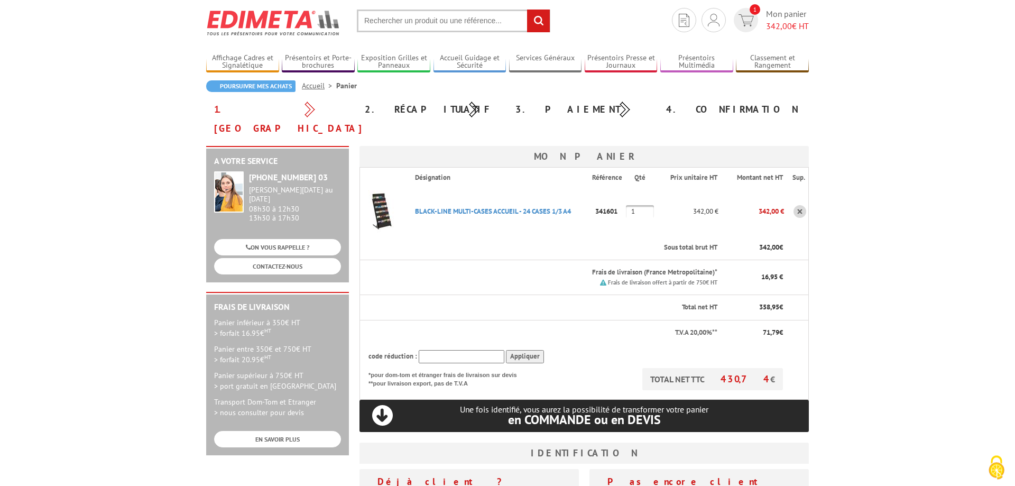
scroll to position [162, 0]
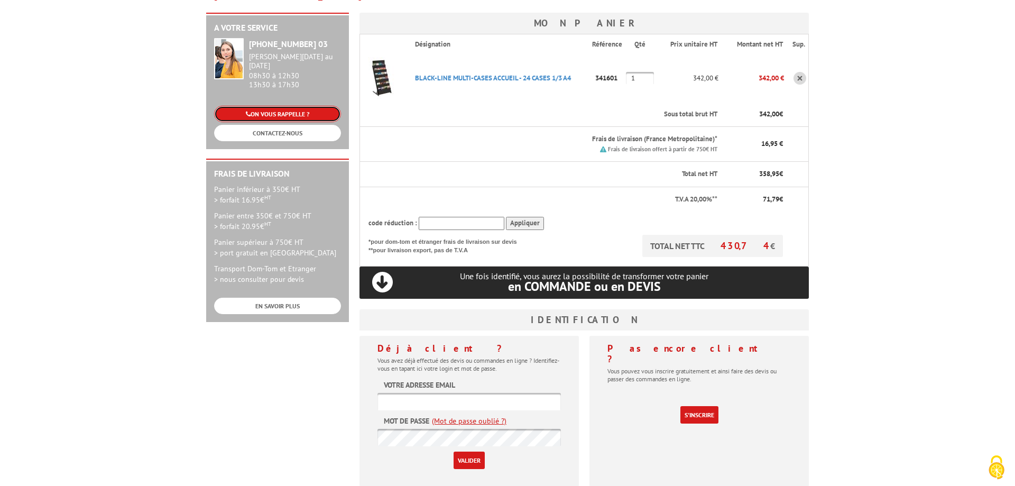
click at [278, 106] on link "ON VOUS RAPPELLE ?" at bounding box center [277, 114] width 127 height 16
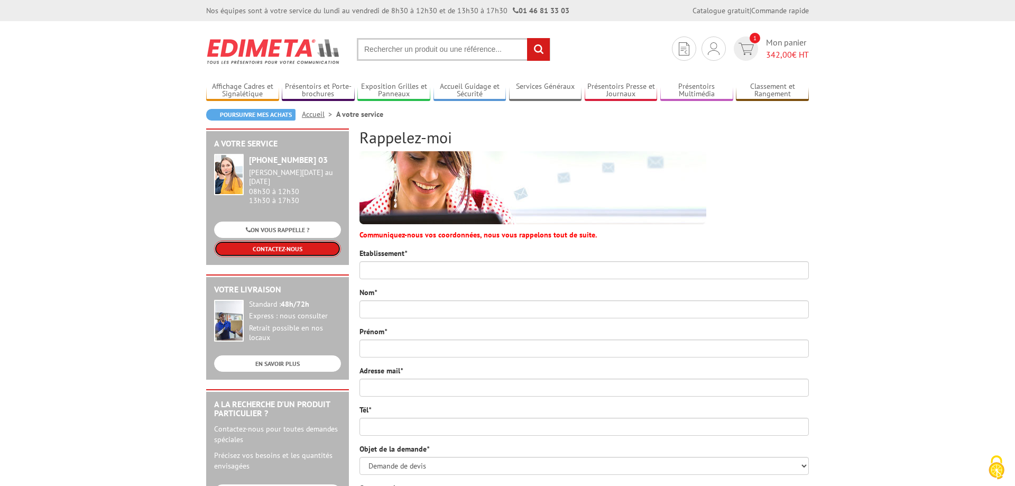
click at [278, 244] on link "CONTACTEZ-NOUS" at bounding box center [277, 249] width 127 height 16
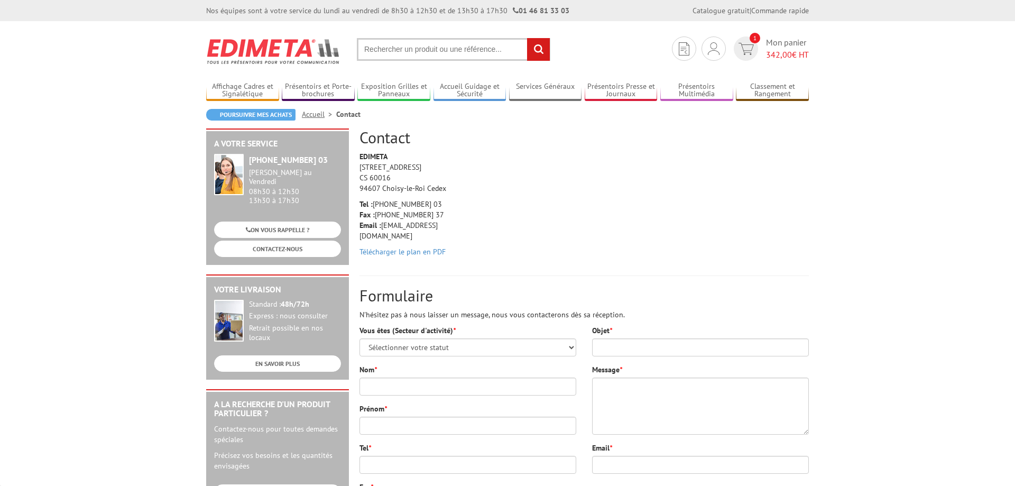
scroll to position [270, 0]
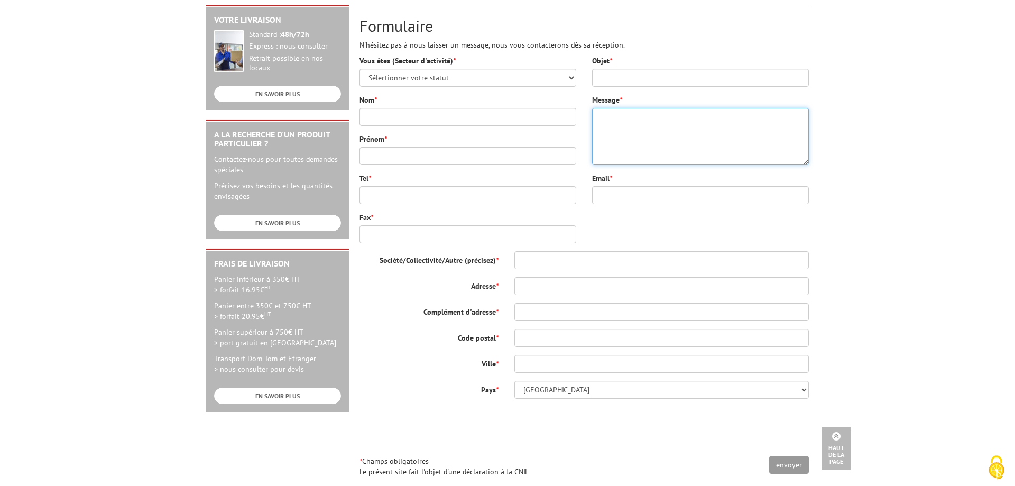
click at [625, 142] on textarea "Message *" at bounding box center [700, 136] width 217 height 57
click at [626, 123] on textarea "Message *" at bounding box center [700, 136] width 217 height 57
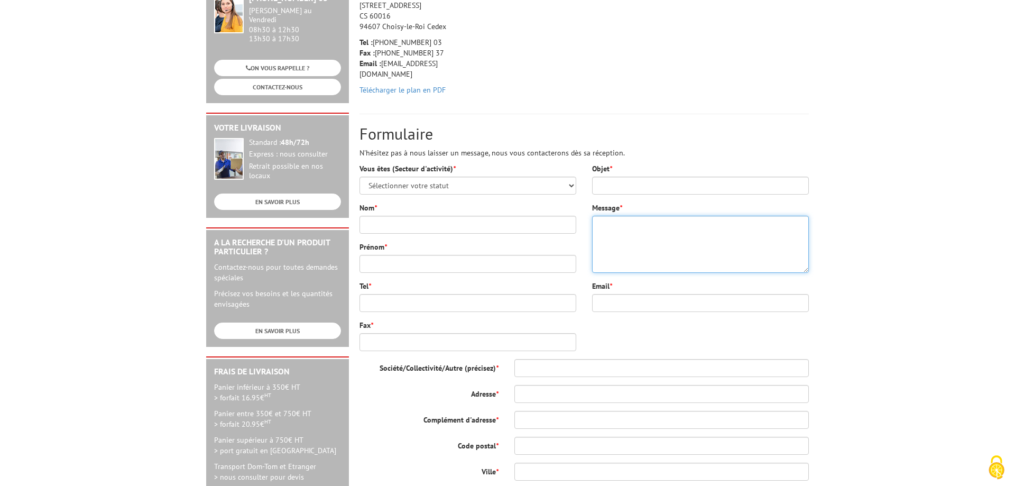
scroll to position [0, 0]
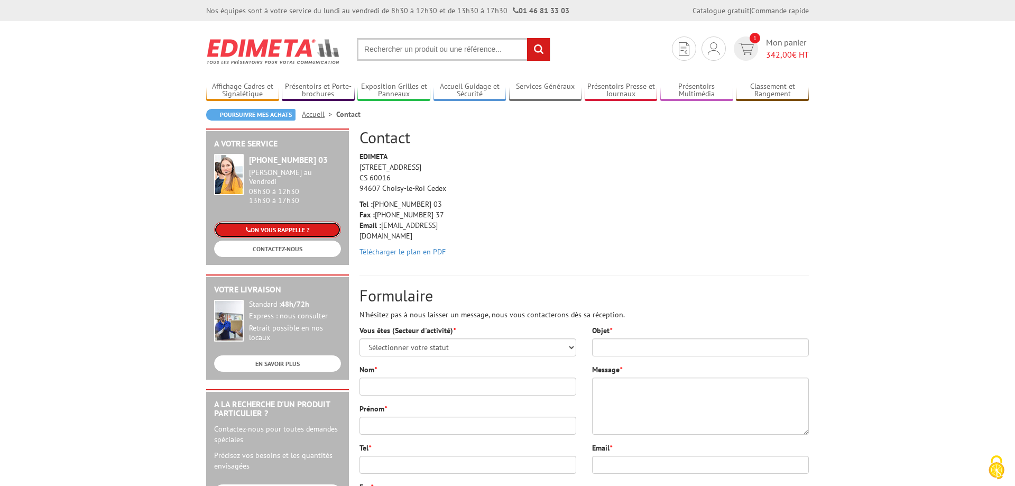
click at [267, 222] on link "ON VOUS RAPPELLE ?" at bounding box center [277, 230] width 127 height 16
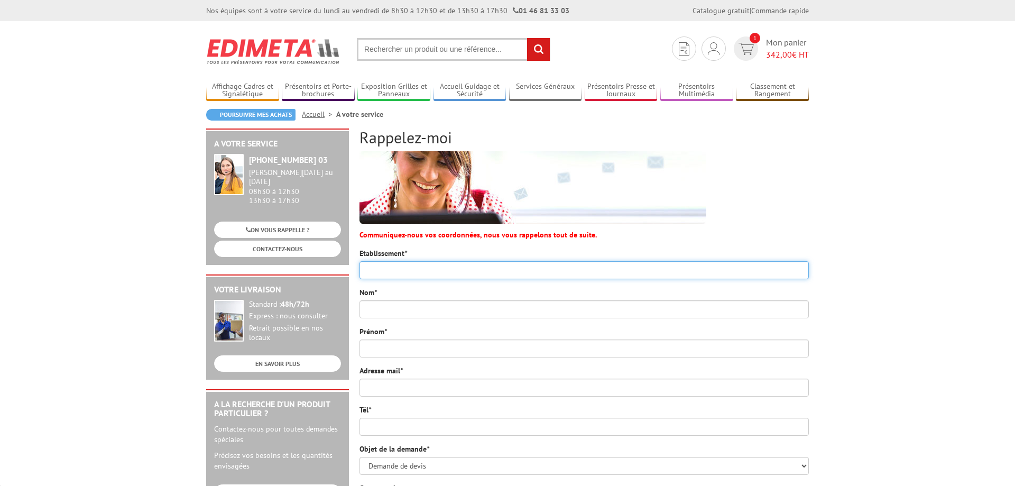
drag, startPoint x: 0, startPoint y: 0, endPoint x: 390, endPoint y: 271, distance: 474.8
click at [390, 271] on input "Etablissement *" at bounding box center [583, 270] width 449 height 18
type input "Communauté d'Agglomération du Niortais"
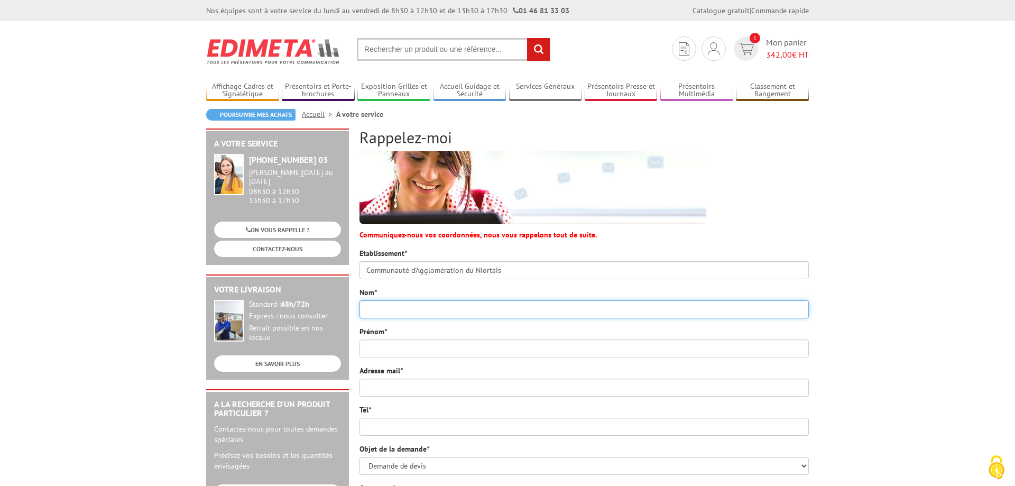
click at [373, 306] on input "Nom *" at bounding box center [583, 309] width 449 height 18
type input "CHESSE"
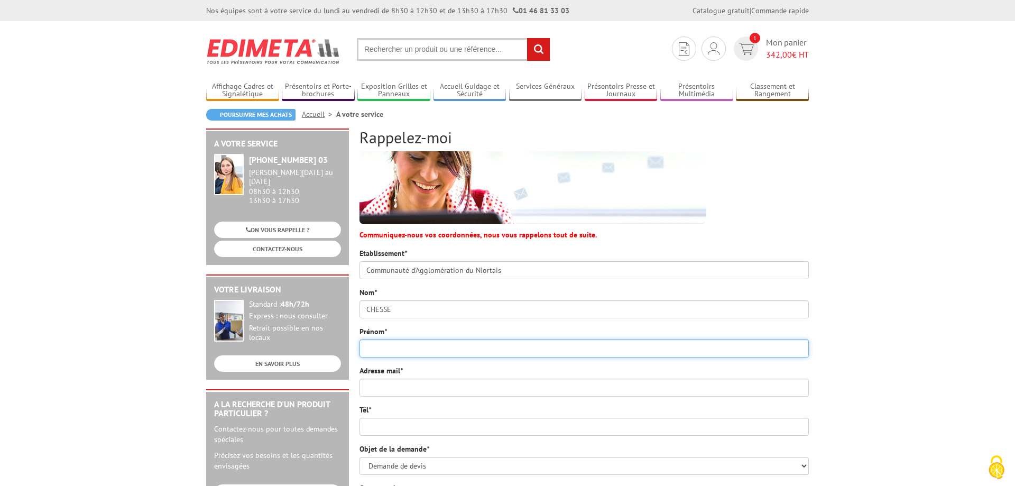
click at [376, 346] on input "Prénom *" at bounding box center [583, 348] width 449 height 18
type input "MALIKA"
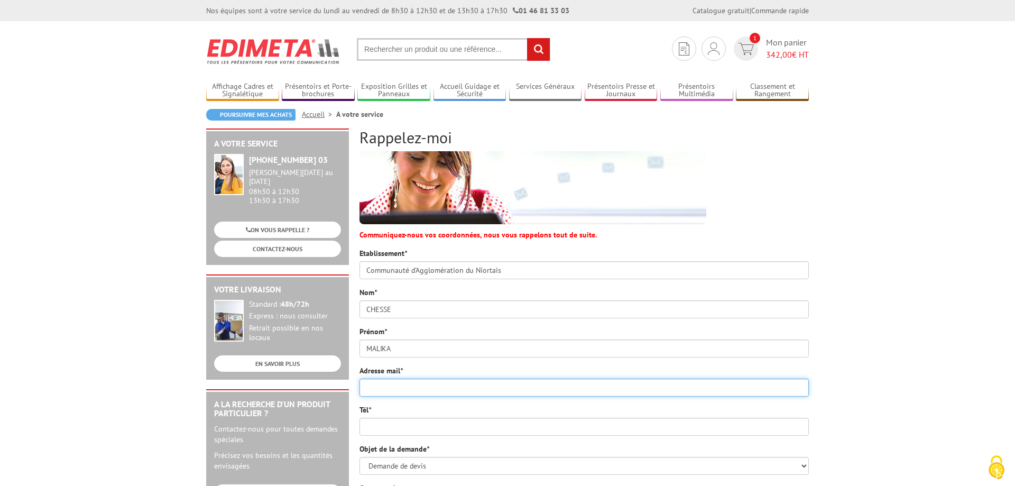
click at [391, 381] on input "Adresse mail *" at bounding box center [583, 388] width 449 height 18
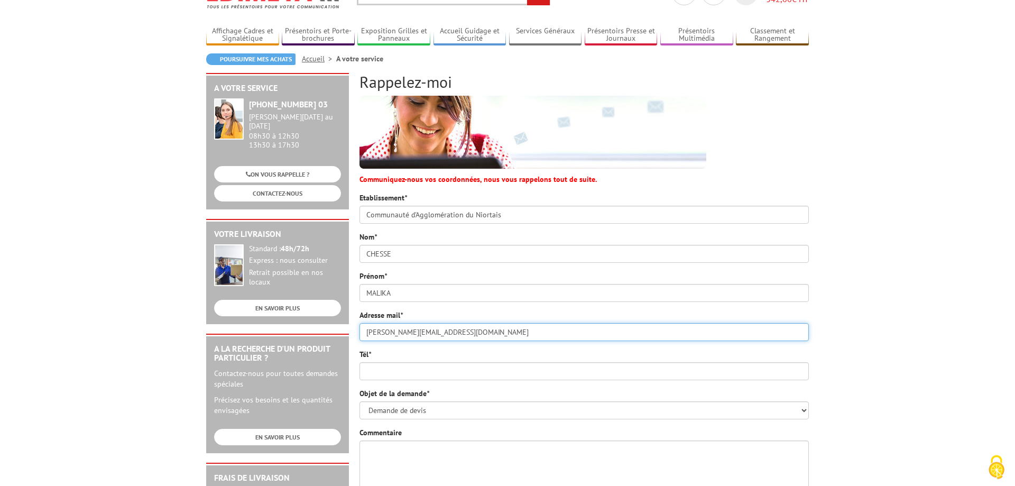
scroll to position [162, 0]
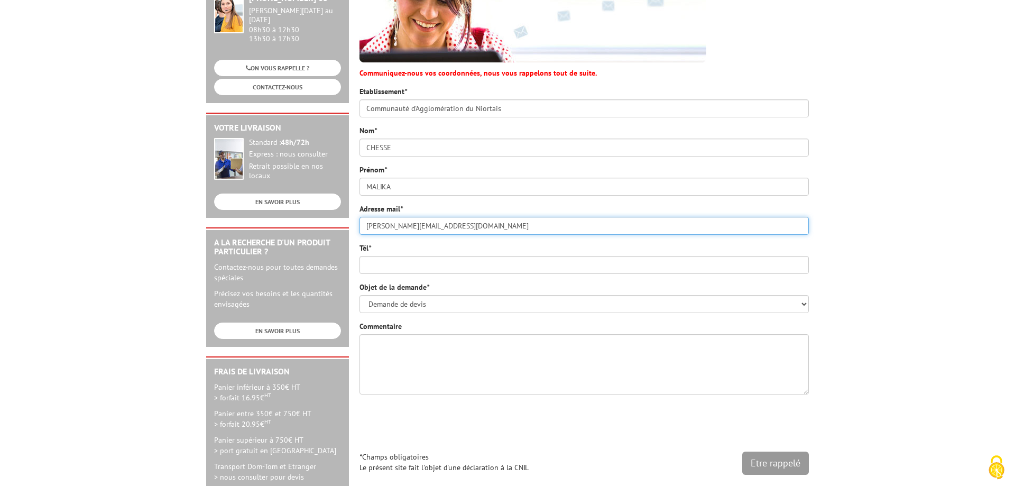
type input "malika.chesse@agglo-niort.fr"
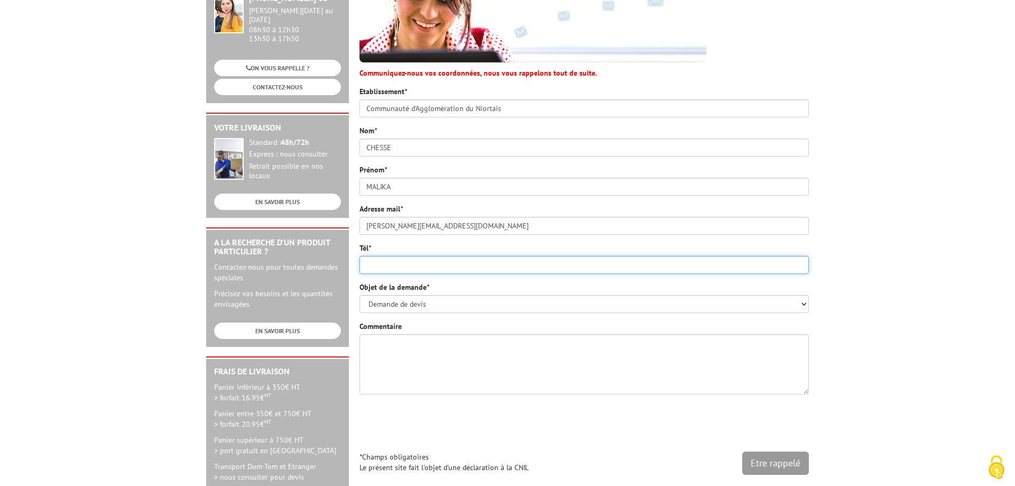
click at [384, 262] on input "Tél *" at bounding box center [583, 265] width 449 height 18
type input "0517388115"
click at [410, 304] on select "Demande de devis Informations produits Fabrications spéciales Réclamations Dupl…" at bounding box center [583, 304] width 449 height 18
click option "Demande de devis" at bounding box center [0, 0] width 0 height 0
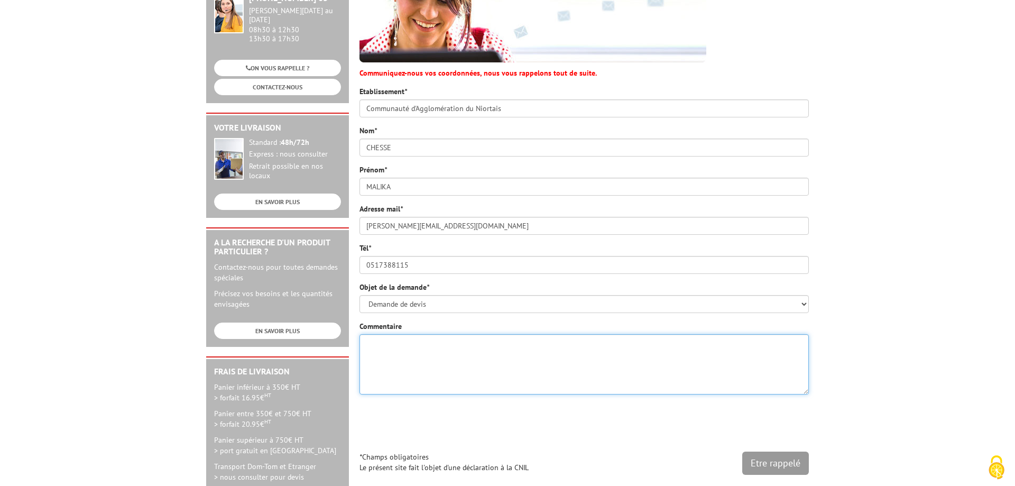
click at [429, 347] on textarea "Commentaire" at bounding box center [583, 364] width 449 height 60
click at [444, 367] on textarea "Nous souhaiterions acheter un présentoir" at bounding box center [583, 364] width 449 height 60
click at [565, 343] on textarea "Nous souhaiterions acheter un présentoir" at bounding box center [583, 364] width 449 height 60
click at [513, 346] on textarea "Nous souhaiterions acheter un présentoir" at bounding box center [583, 364] width 449 height 60
click at [673, 349] on textarea "Nous souhaiterions acheter un présentoir : Black line multi cases accueil 24 ca…" at bounding box center [583, 364] width 449 height 60
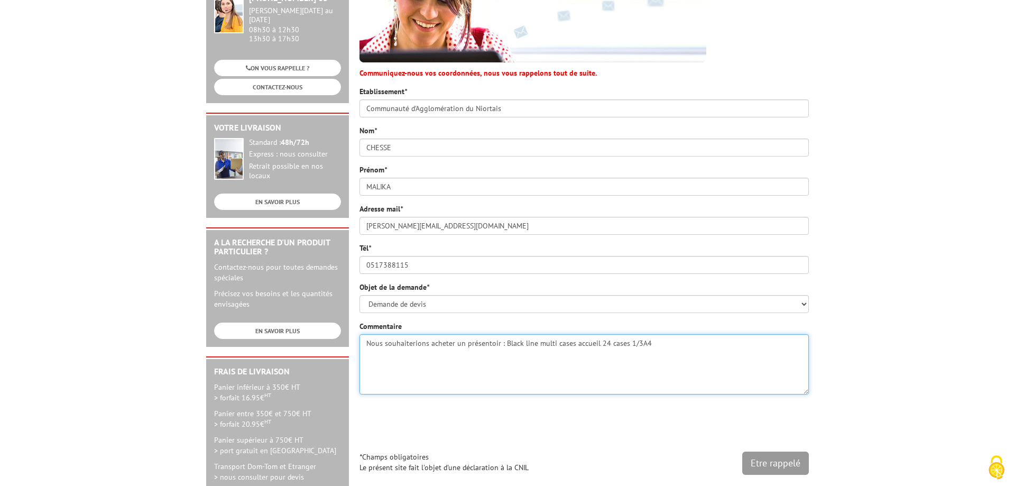
drag, startPoint x: 599, startPoint y: 347, endPoint x: 562, endPoint y: 349, distance: 37.1
click at [598, 347] on textarea "Nous souhaiterions acheter un présentoir : Black line multi cases accueil 24 ca…" at bounding box center [583, 364] width 449 height 60
click at [529, 345] on textarea "Nous souhaiterions acheter un présentoir : Black line multi cases accueil 24 ca…" at bounding box center [583, 364] width 449 height 60
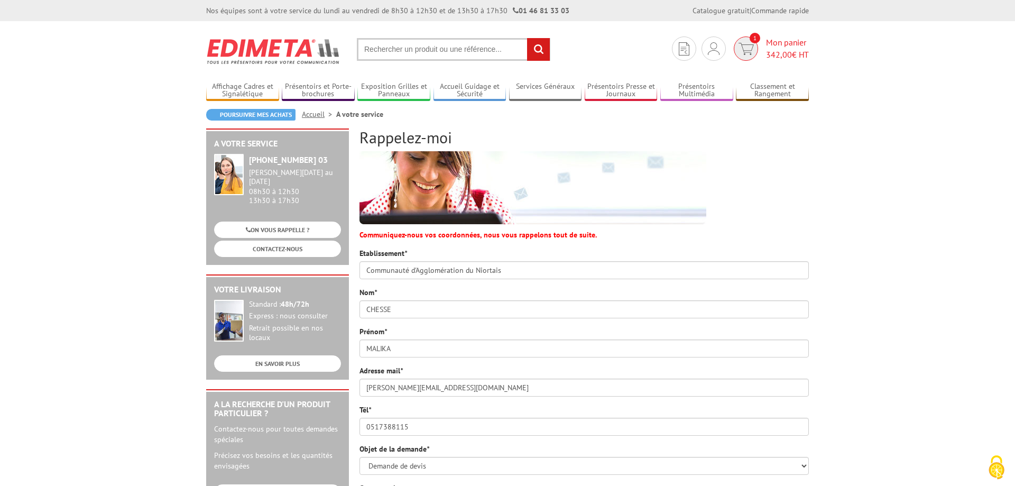
type textarea "Nous souhaiterions acheter un présentoir : Black line multi cases accueil 24 ca…"
click at [787, 49] on span "342,00 € HT" at bounding box center [787, 55] width 43 height 12
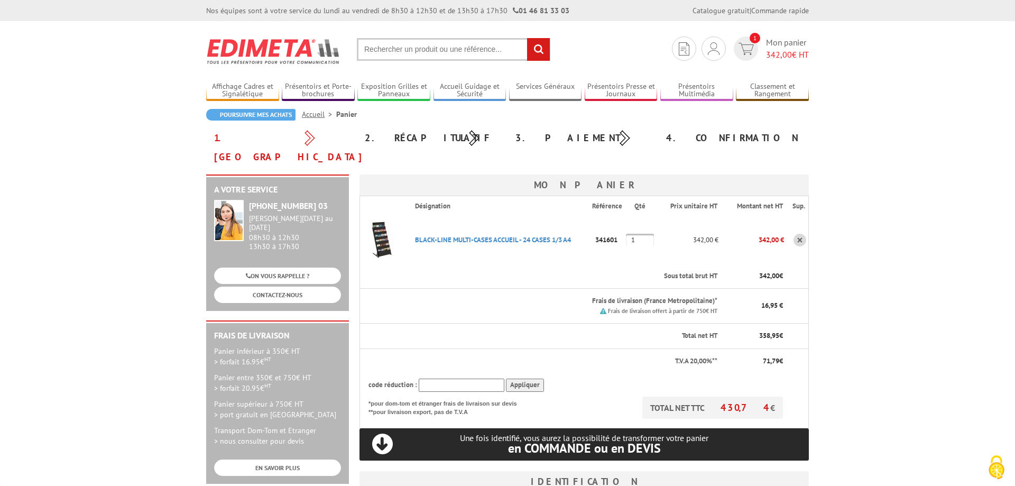
click at [486, 235] on link "BLACK-LINE MULTI-CASES ACCUEIL - 24 CASES 1/3 A4" at bounding box center [493, 239] width 156 height 9
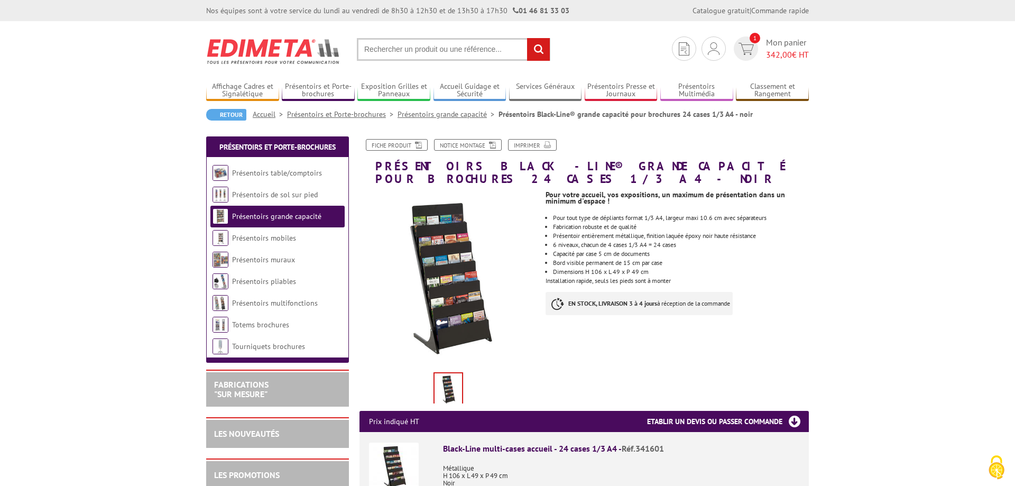
click at [220, 115] on link "Retour" at bounding box center [226, 115] width 40 height 12
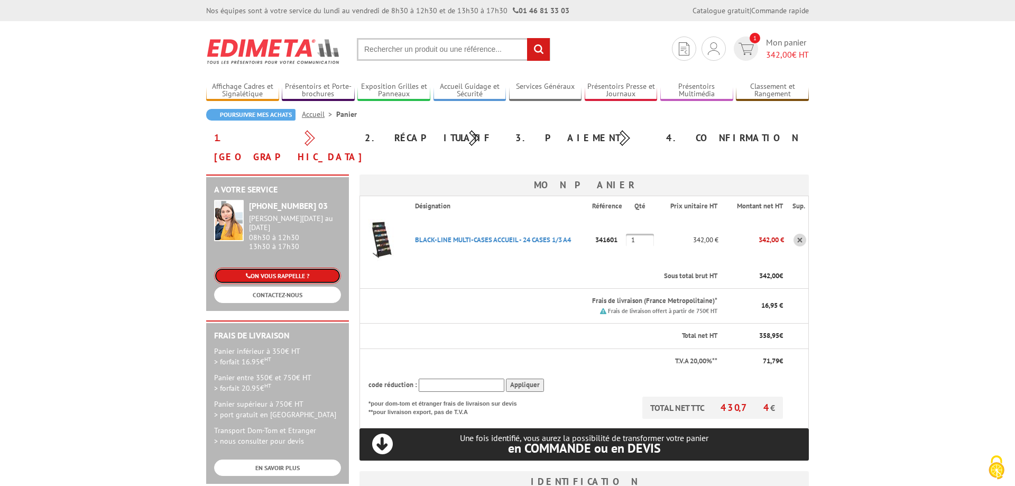
click at [272, 268] on link "ON VOUS RAPPELLE ?" at bounding box center [277, 276] width 127 height 16
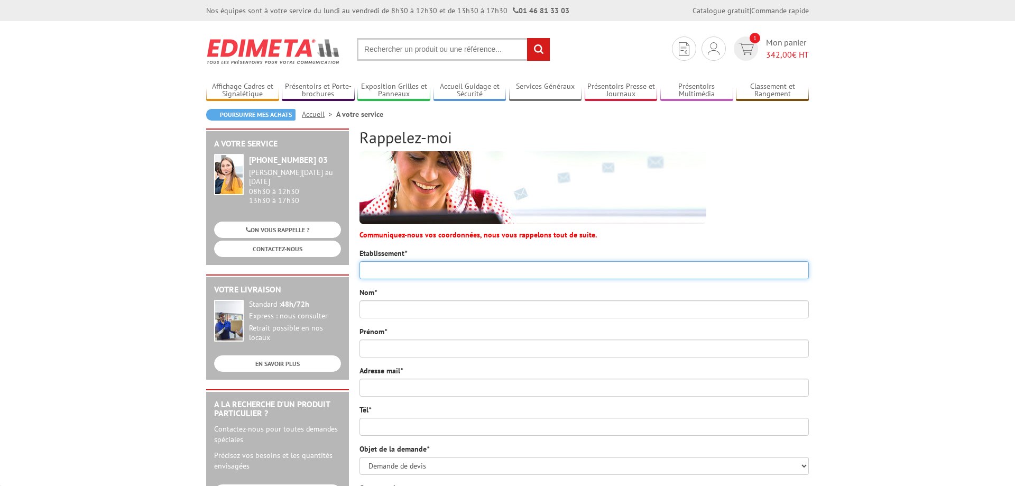
drag, startPoint x: 0, startPoint y: 0, endPoint x: 390, endPoint y: 269, distance: 473.2
click at [390, 265] on input "Etablissement *" at bounding box center [583, 270] width 449 height 18
type input "Communauté d'Agglomération du Niortais"
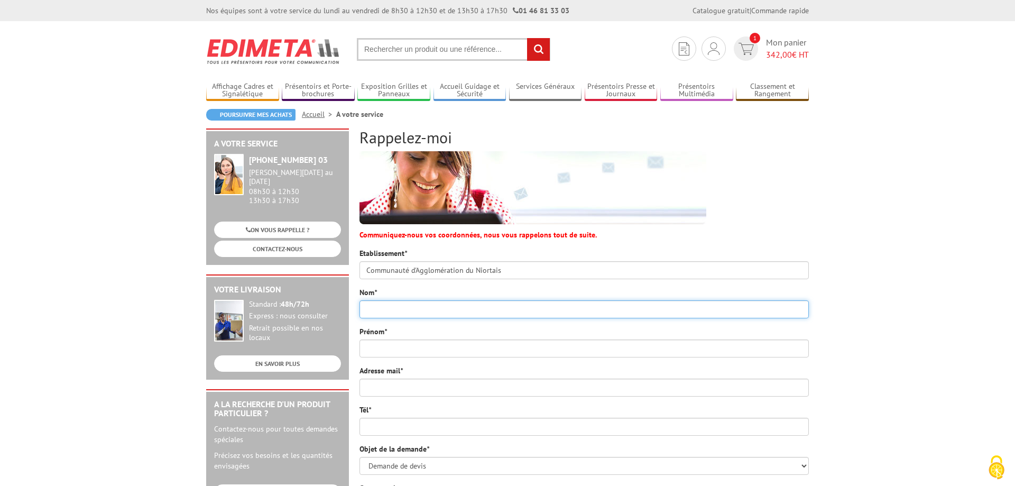
click at [409, 308] on input "Nom *" at bounding box center [583, 309] width 449 height 18
type input "c"
type input "CHESSÉ"
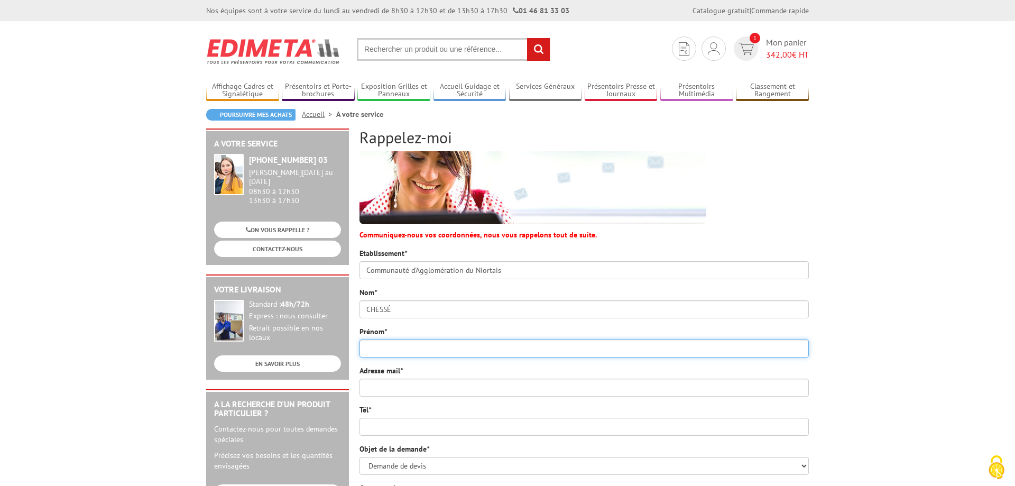
click at [368, 351] on input "Prénom *" at bounding box center [583, 348] width 449 height 18
type input "Malika"
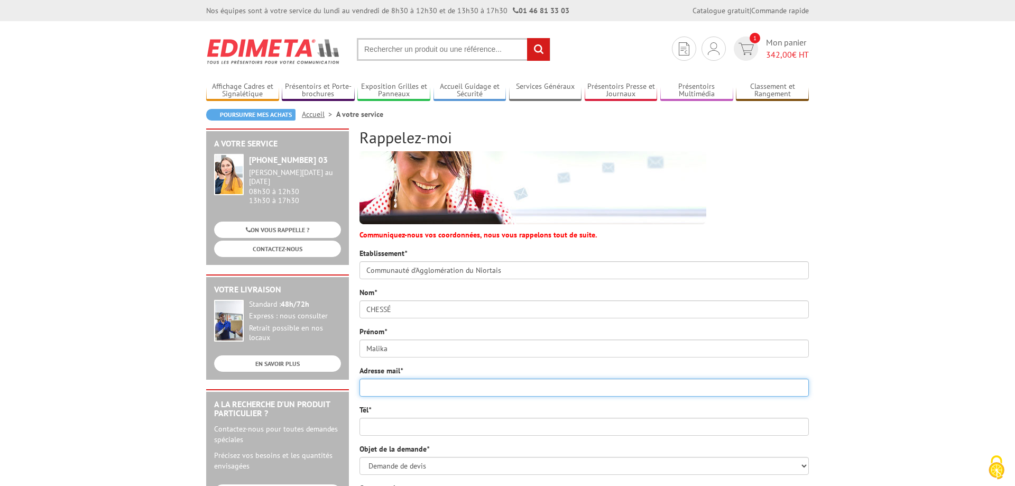
click at [393, 386] on input "Adresse mail *" at bounding box center [583, 388] width 449 height 18
type input "malika.chesse@agglo-niort.fr"
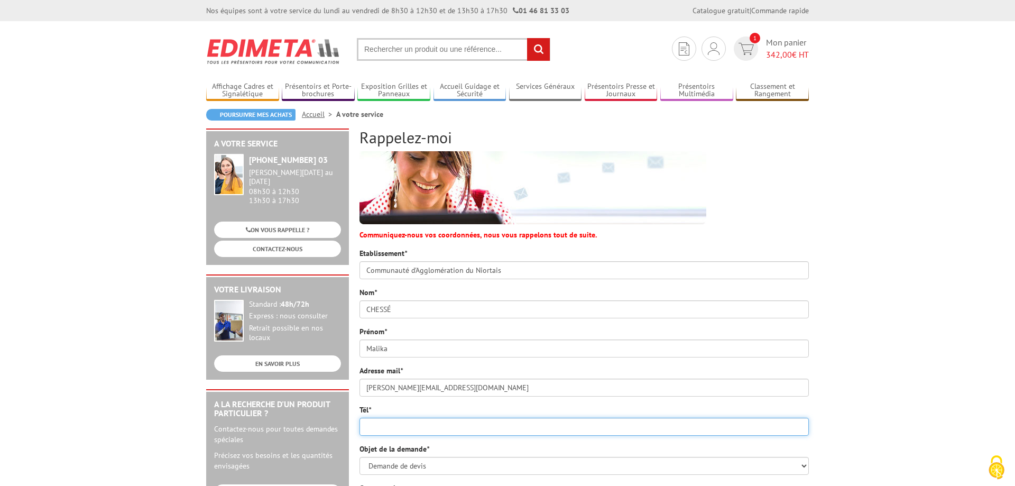
click at [384, 425] on input "Tél *" at bounding box center [583, 427] width 449 height 18
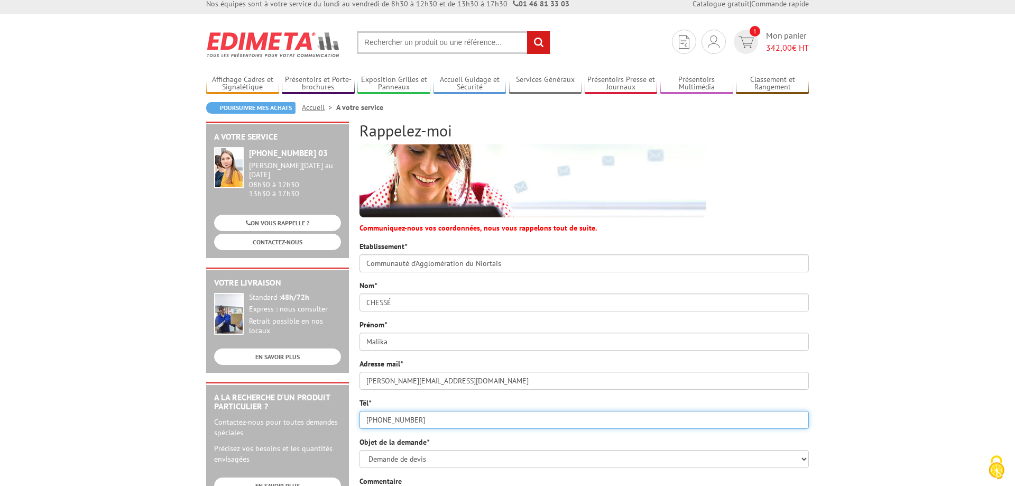
scroll to position [108, 0]
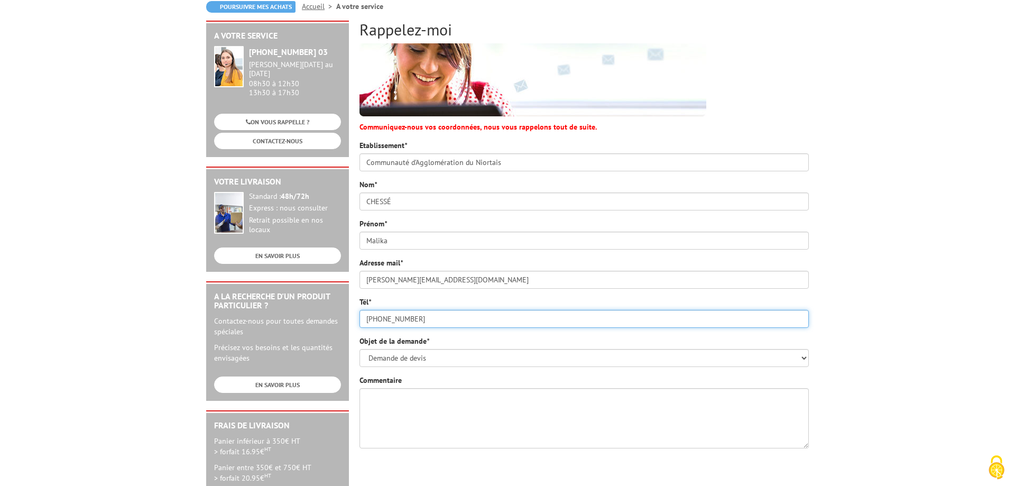
type input "05.17.38.81.15"
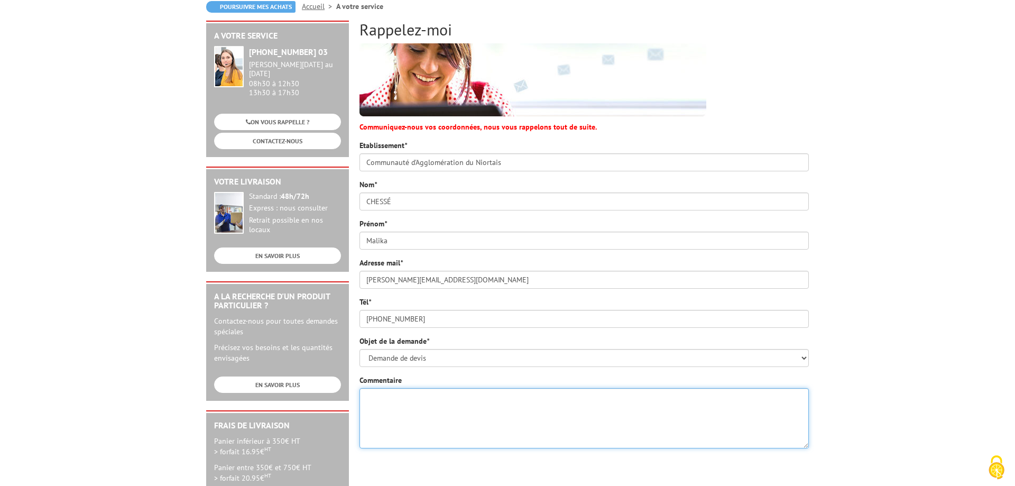
click at [416, 410] on textarea "Commentaire" at bounding box center [583, 418] width 449 height 60
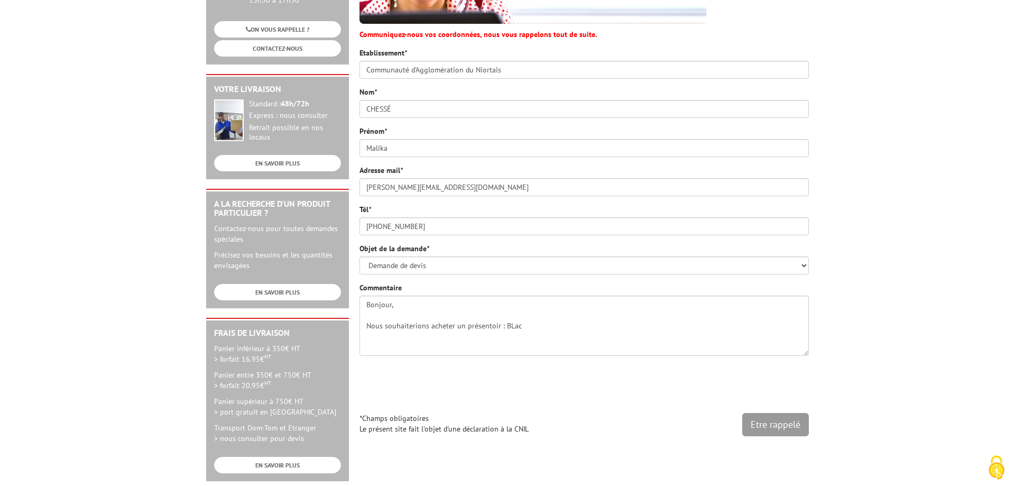
scroll to position [216, 0]
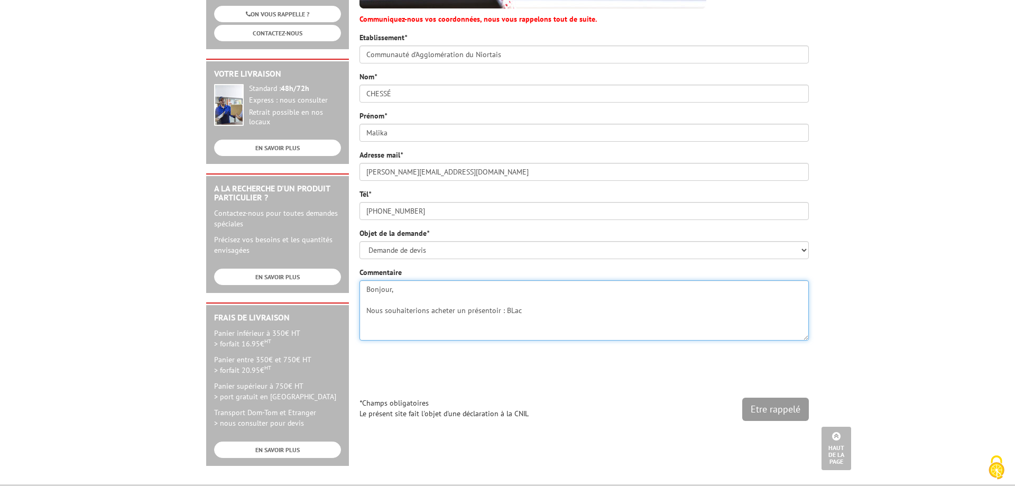
click at [543, 309] on textarea "Bonjour, Nous souhaiterions acheter un présentoir : BLac" at bounding box center [583, 310] width 449 height 60
click at [556, 318] on textarea "Bonjour, Nous souhaiterions acheter un présentoir : Black line" at bounding box center [583, 310] width 449 height 60
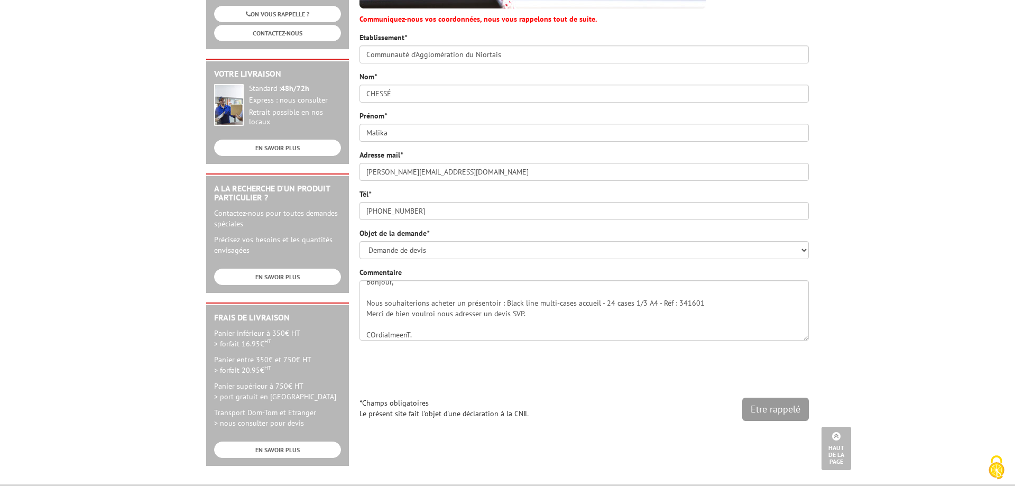
drag, startPoint x: 488, startPoint y: 368, endPoint x: 435, endPoint y: 349, distance: 56.9
click at [488, 366] on div at bounding box center [583, 368] width 449 height 41
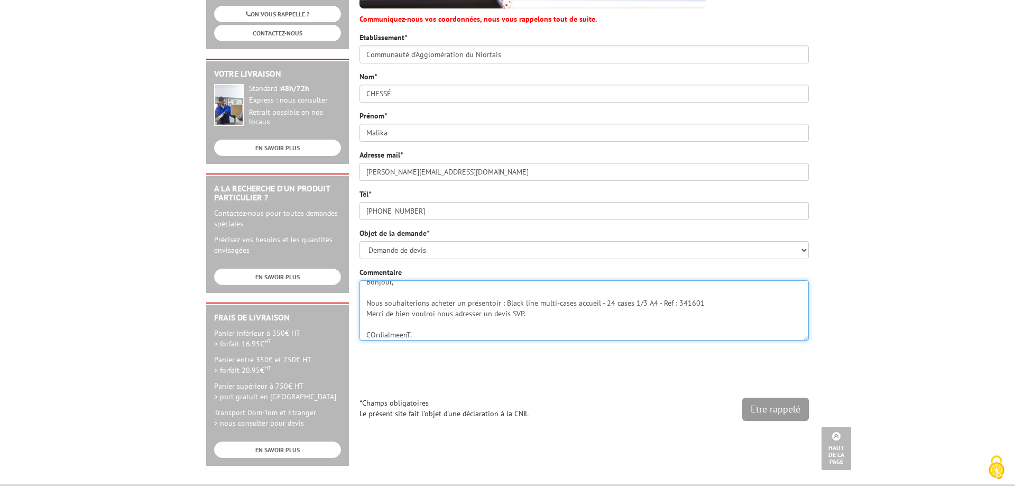
click at [426, 333] on textarea "Bonjour, Nous souhaiterions acheter un présentoir : Black line multi-cases accu…" at bounding box center [583, 310] width 449 height 60
click at [724, 309] on textarea "Bonjour, Nous souhaiterions acheter un présentoir : Black line multi-cases accu…" at bounding box center [583, 310] width 449 height 60
click at [718, 297] on textarea "Bonjour, Nous souhaiterions acheter un présentoir : Black line multi-cases accu…" at bounding box center [583, 310] width 449 height 60
click at [716, 305] on textarea "Bonjour, Nous souhaiterions acheter un présentoir : Black line multi-cases accu…" at bounding box center [583, 310] width 449 height 60
type textarea "Bonjour, Nous souhaiterions acheter un présentoir : Black line multi-cases accu…"
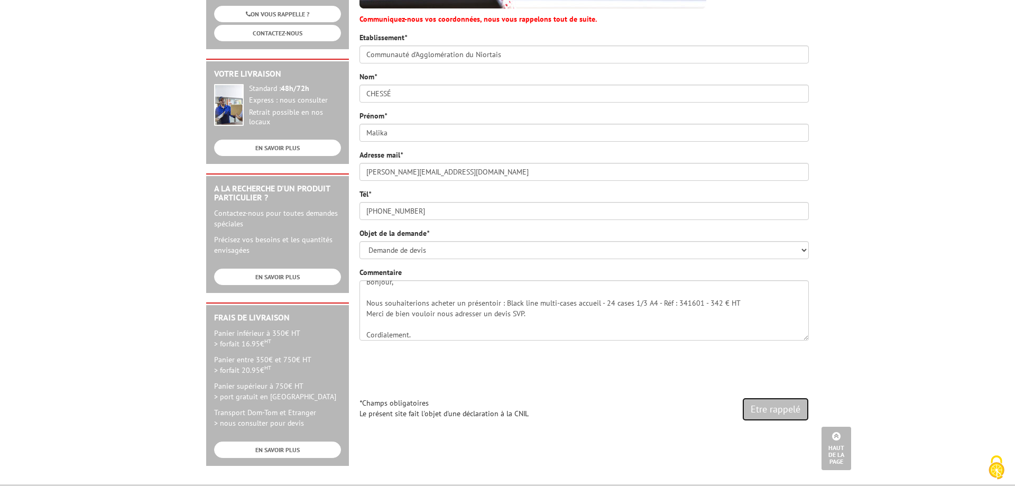
click at [782, 410] on input "Etre rappelé" at bounding box center [775, 409] width 67 height 23
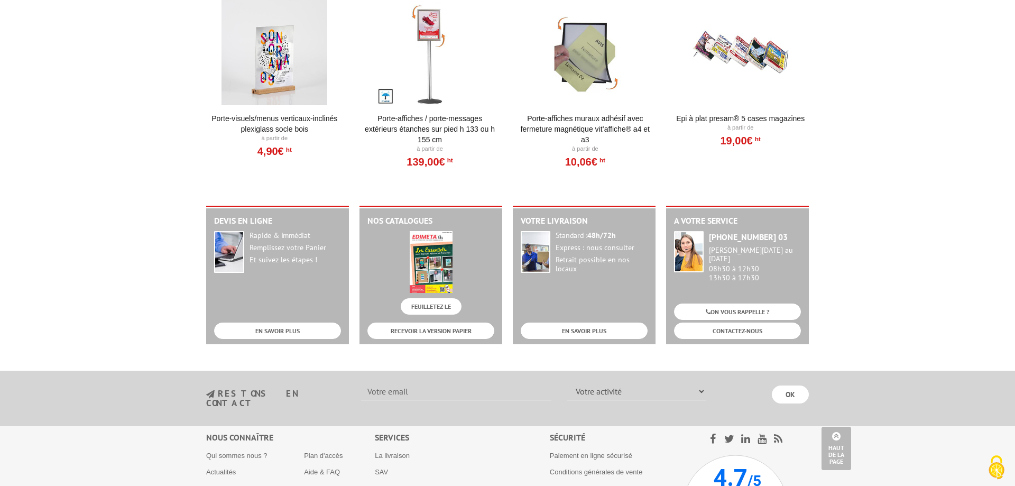
scroll to position [1309, 0]
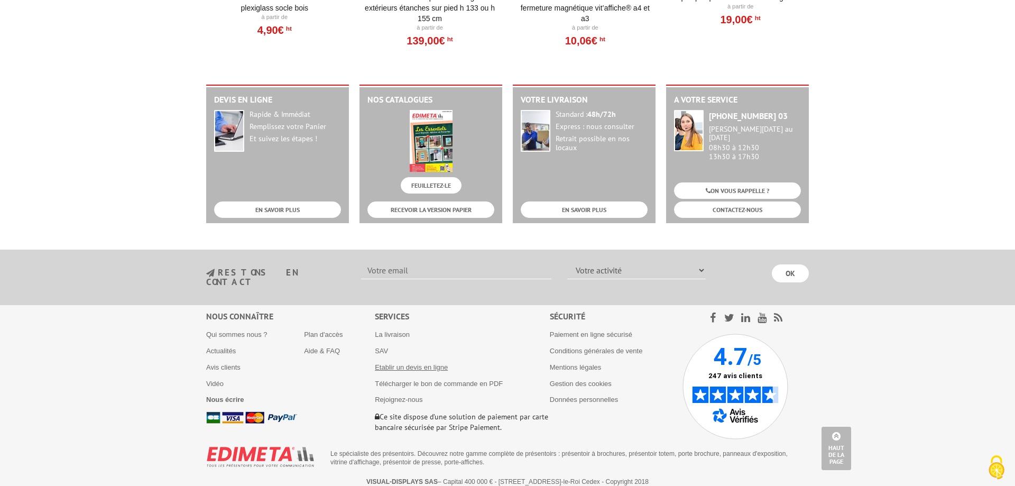
click at [388, 363] on link "Etablir un devis en ligne" at bounding box center [411, 367] width 73 height 8
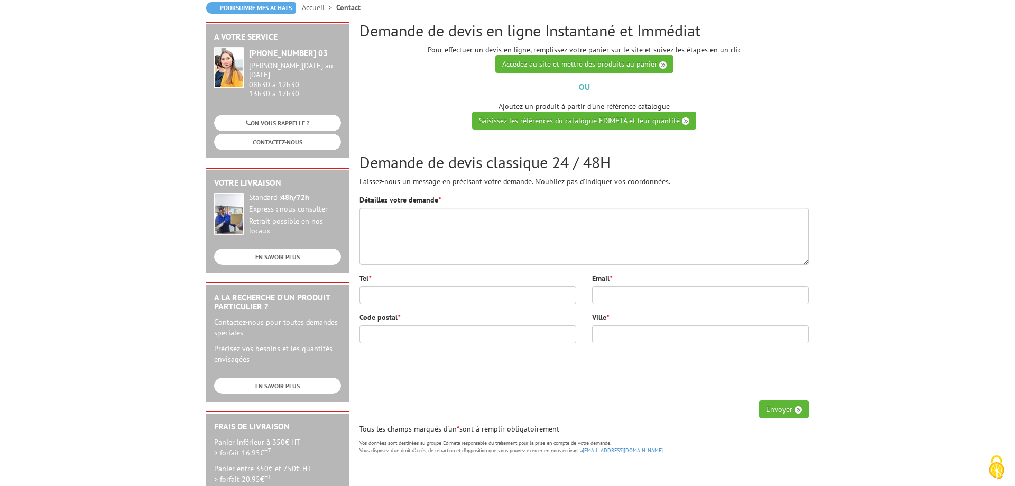
scroll to position [108, 0]
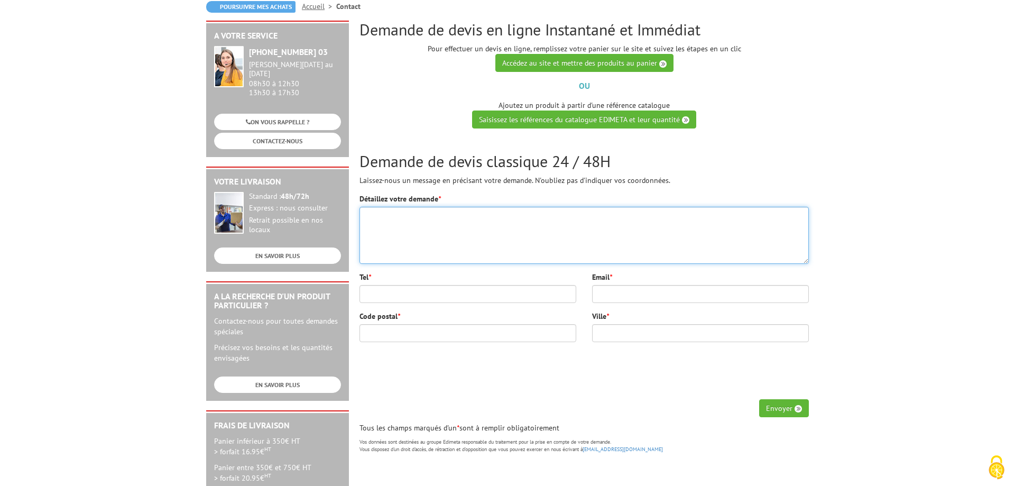
click at [464, 231] on textarea "Détaillez votre demande *" at bounding box center [583, 235] width 449 height 57
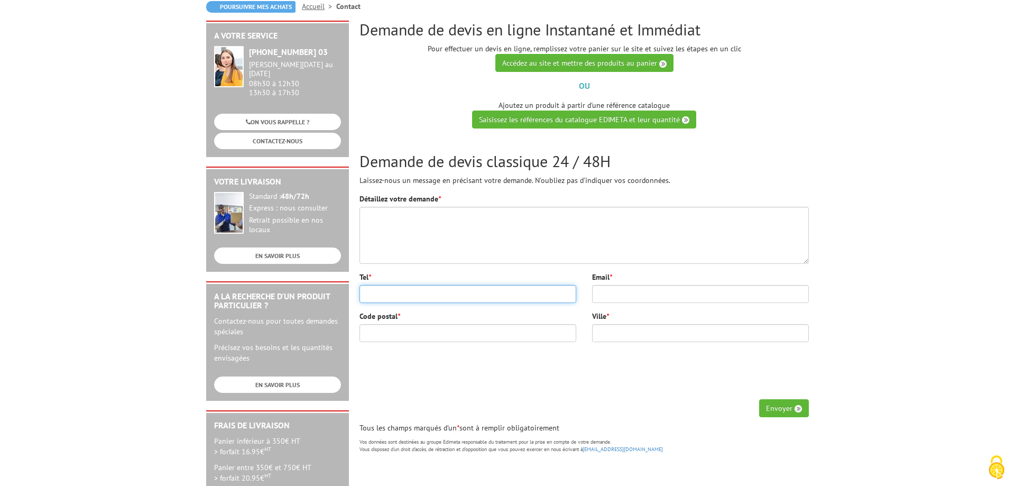
click at [447, 294] on input "Tel *" at bounding box center [467, 294] width 217 height 18
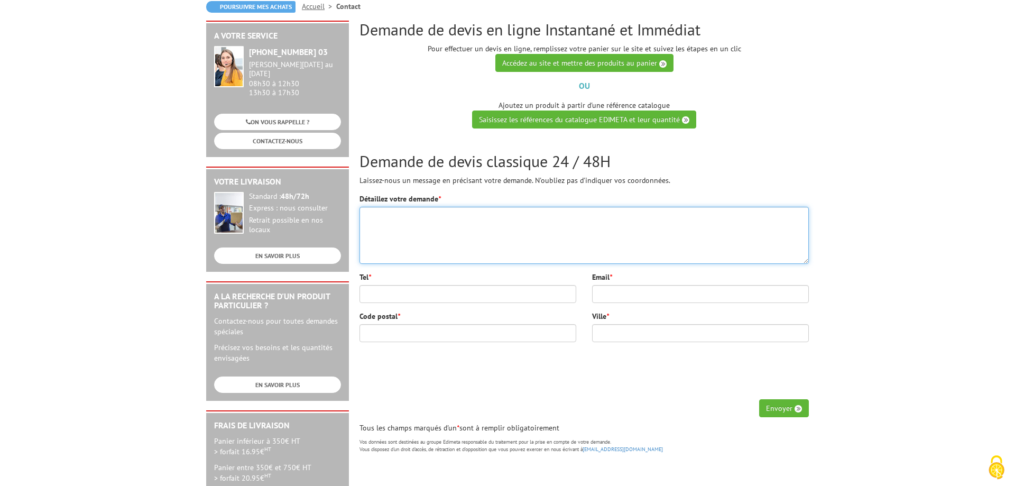
click at [481, 232] on textarea "Détaillez votre demande *" at bounding box center [583, 235] width 449 height 57
type textarea "Présentoir Black Line Multicases - 24 cases 1/3 A4 - Ref : 241601 - 342 € HT"
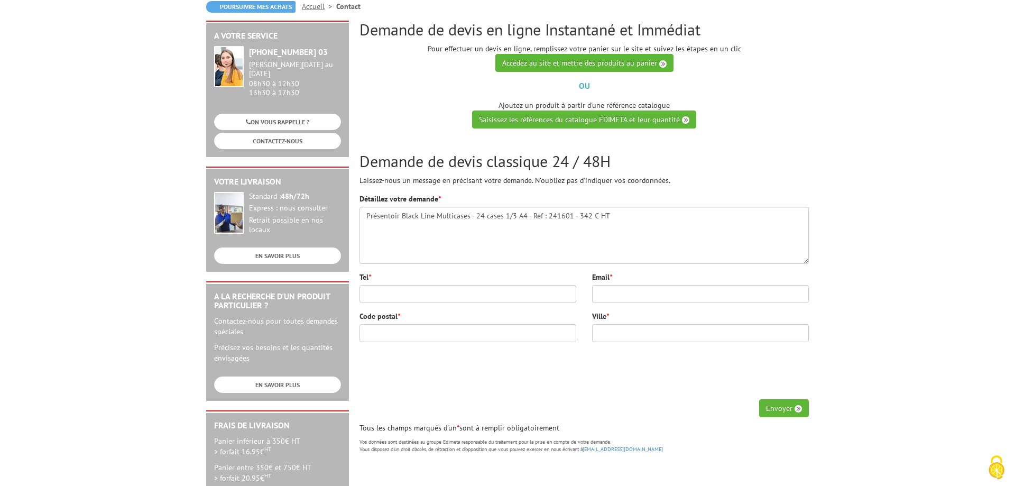
click at [454, 303] on div "Tel *" at bounding box center [468, 291] width 233 height 39
click at [455, 297] on input "Tel *" at bounding box center [467, 294] width 217 height 18
type input "05.17.38.81.15"
click at [625, 295] on input "Email *" at bounding box center [700, 294] width 217 height 18
type input "malika.chesse@agglo-niort.fr"
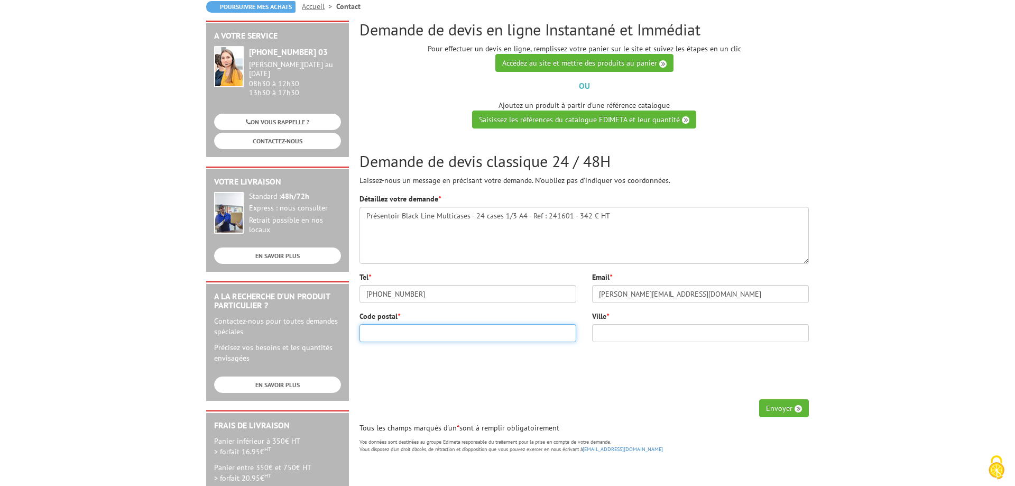
click at [478, 337] on input "Code postal *" at bounding box center [467, 333] width 217 height 18
type input "79000"
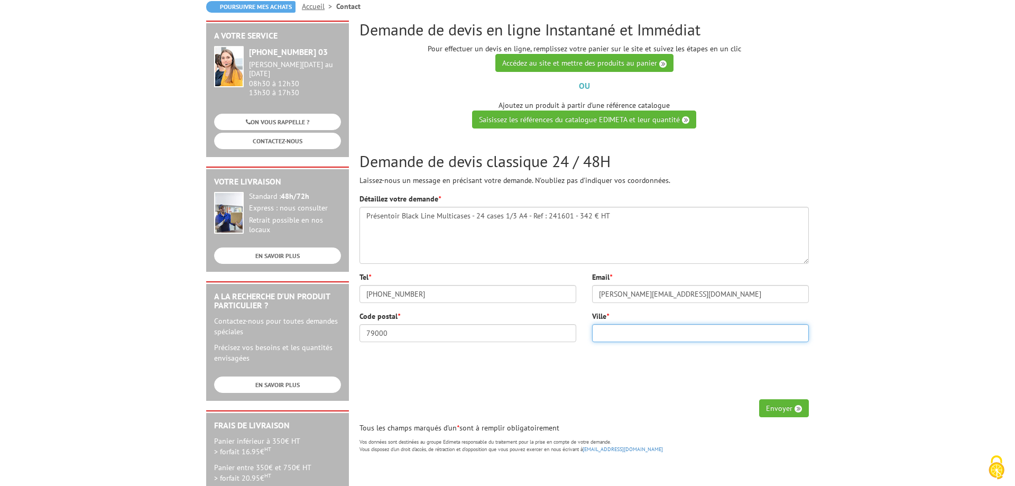
click at [644, 331] on input "Ville *" at bounding box center [700, 333] width 217 height 18
type input "NIORT"
click at [786, 406] on button "Envoyer" at bounding box center [784, 408] width 50 height 18
